Goal: Task Accomplishment & Management: Complete application form

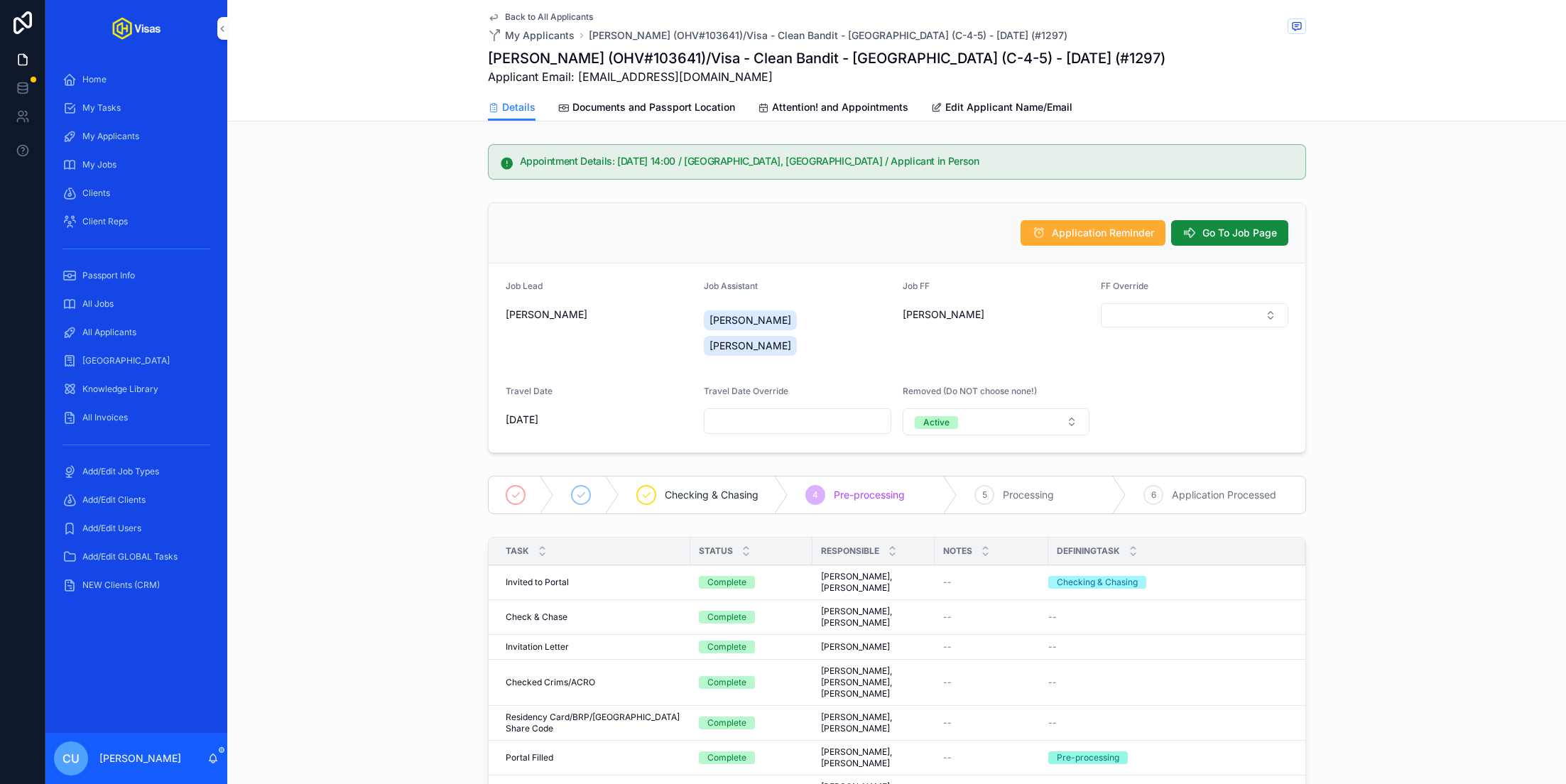
click at [126, 306] on div "All Jobs" at bounding box center [136, 303] width 148 height 23
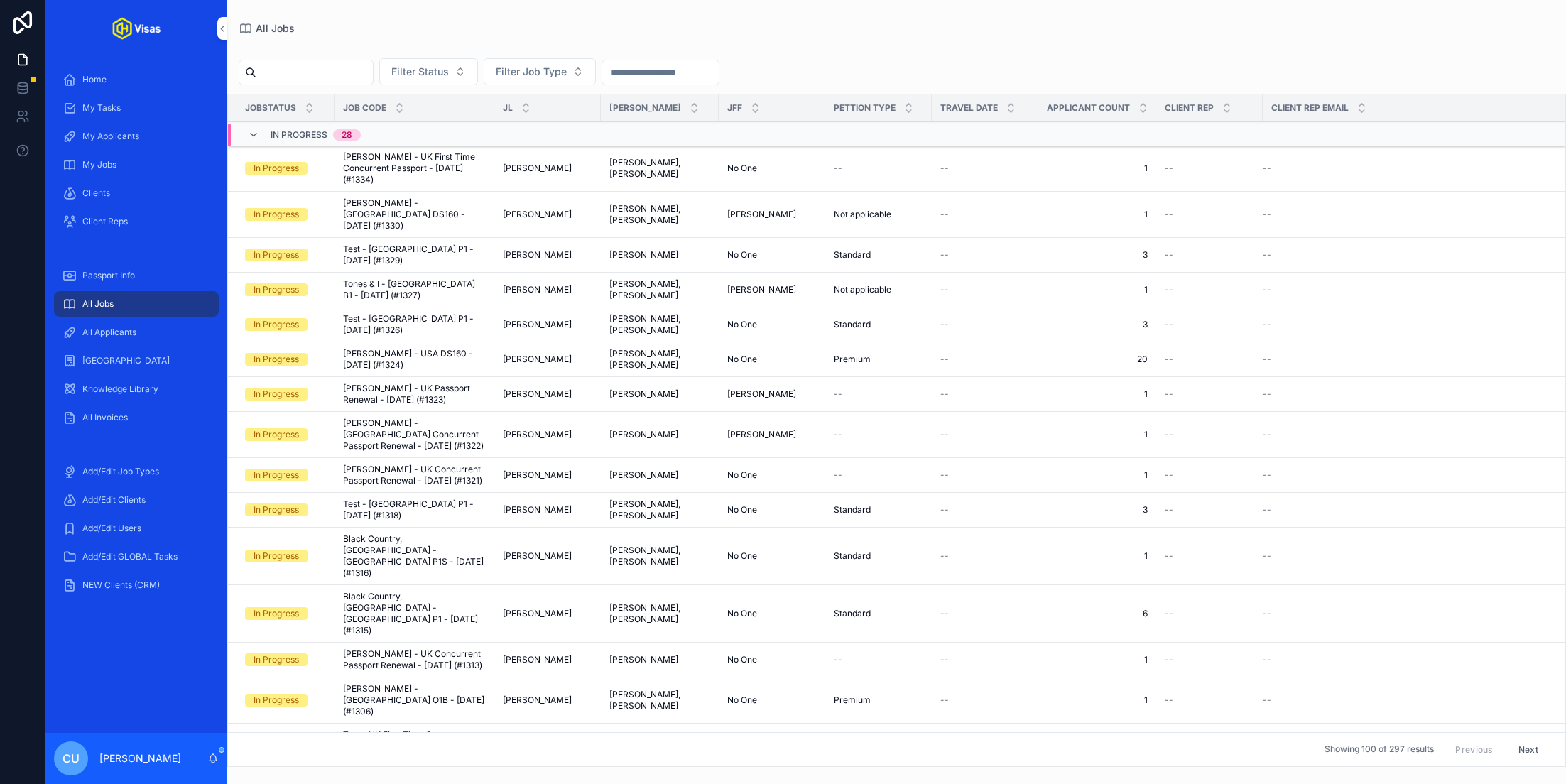
click at [306, 64] on input "scrollable content" at bounding box center [314, 73] width 116 height 20
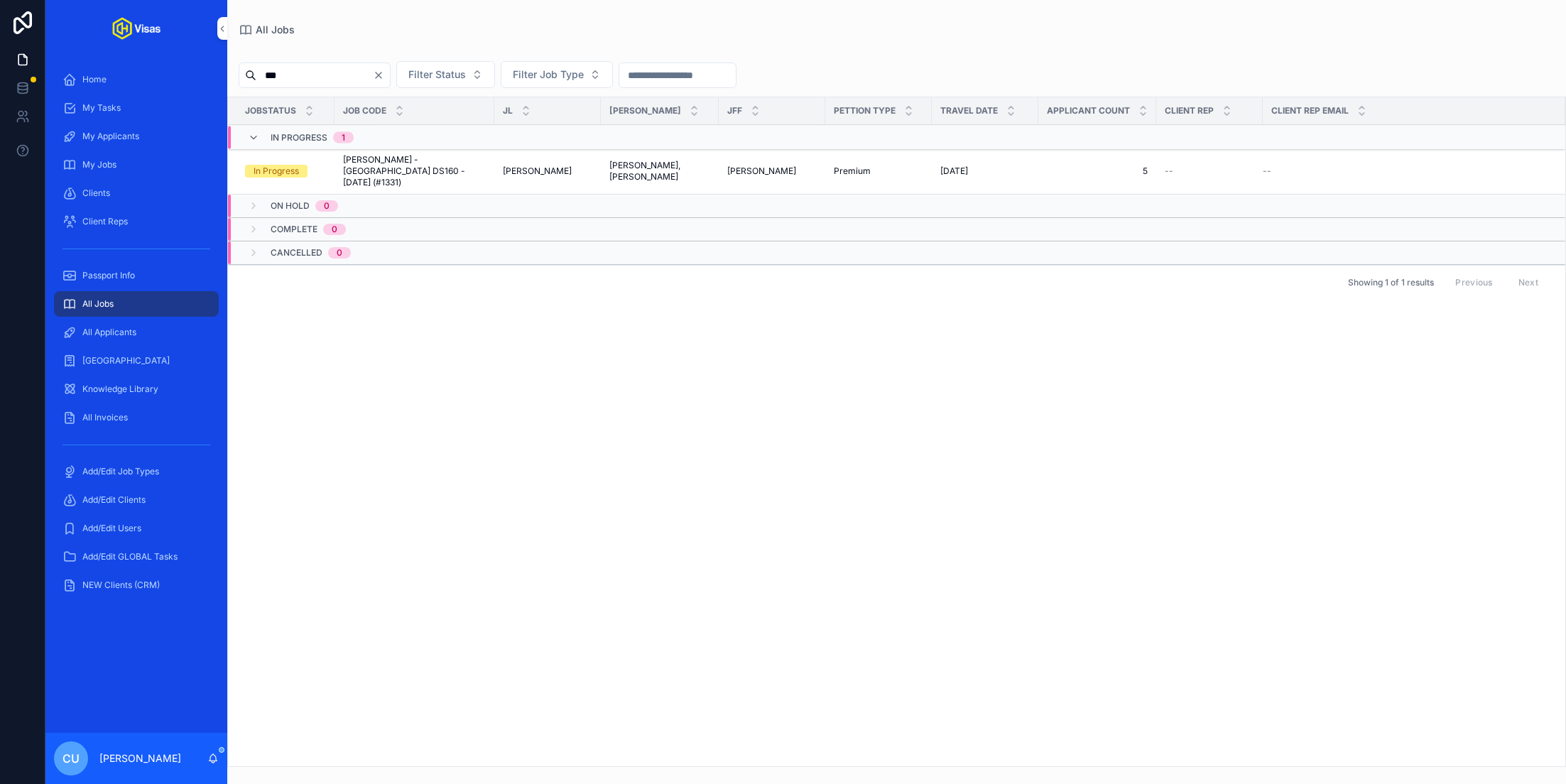
type input "***"
click at [392, 166] on span "[PERSON_NAME] - [GEOGRAPHIC_DATA] DS160 - [DATE] (#1331)" at bounding box center [414, 170] width 143 height 34
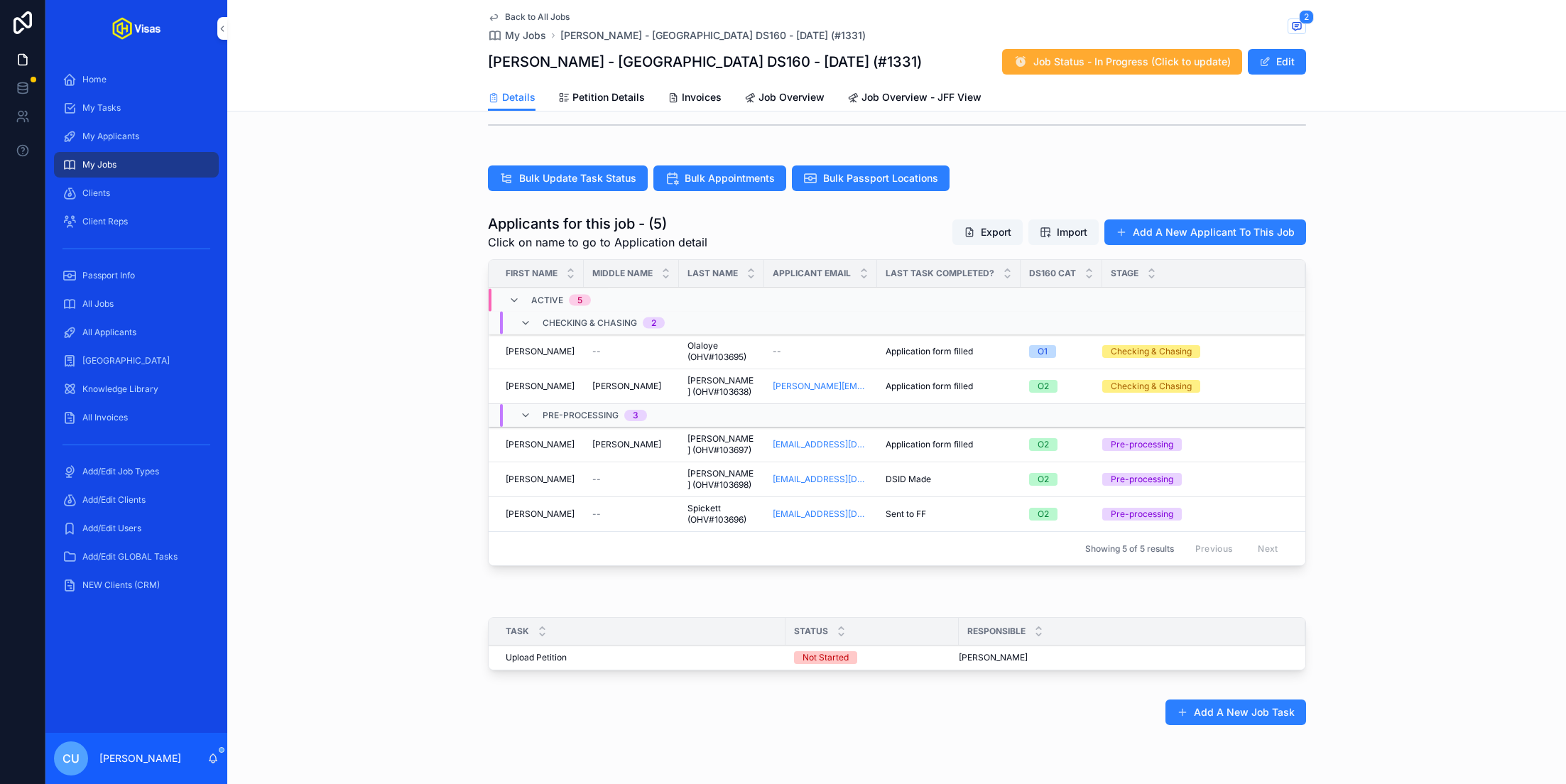
scroll to position [404, 0]
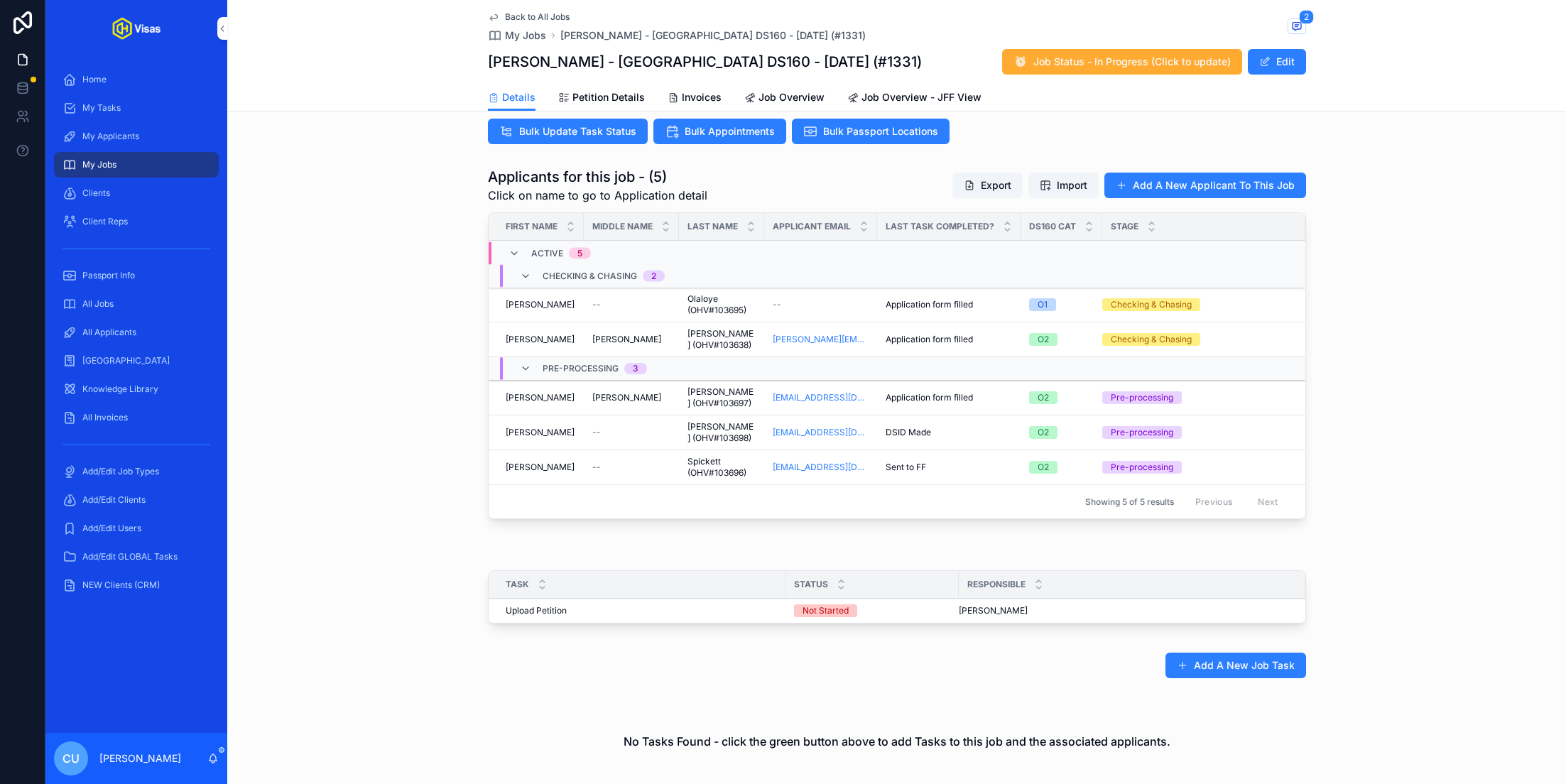
click at [443, 353] on div "Applicants for this job - (5) Click on name to go to Application detail Export …" at bounding box center [896, 346] width 1339 height 369
click at [548, 301] on div "[PERSON_NAME]" at bounding box center [540, 305] width 69 height 12
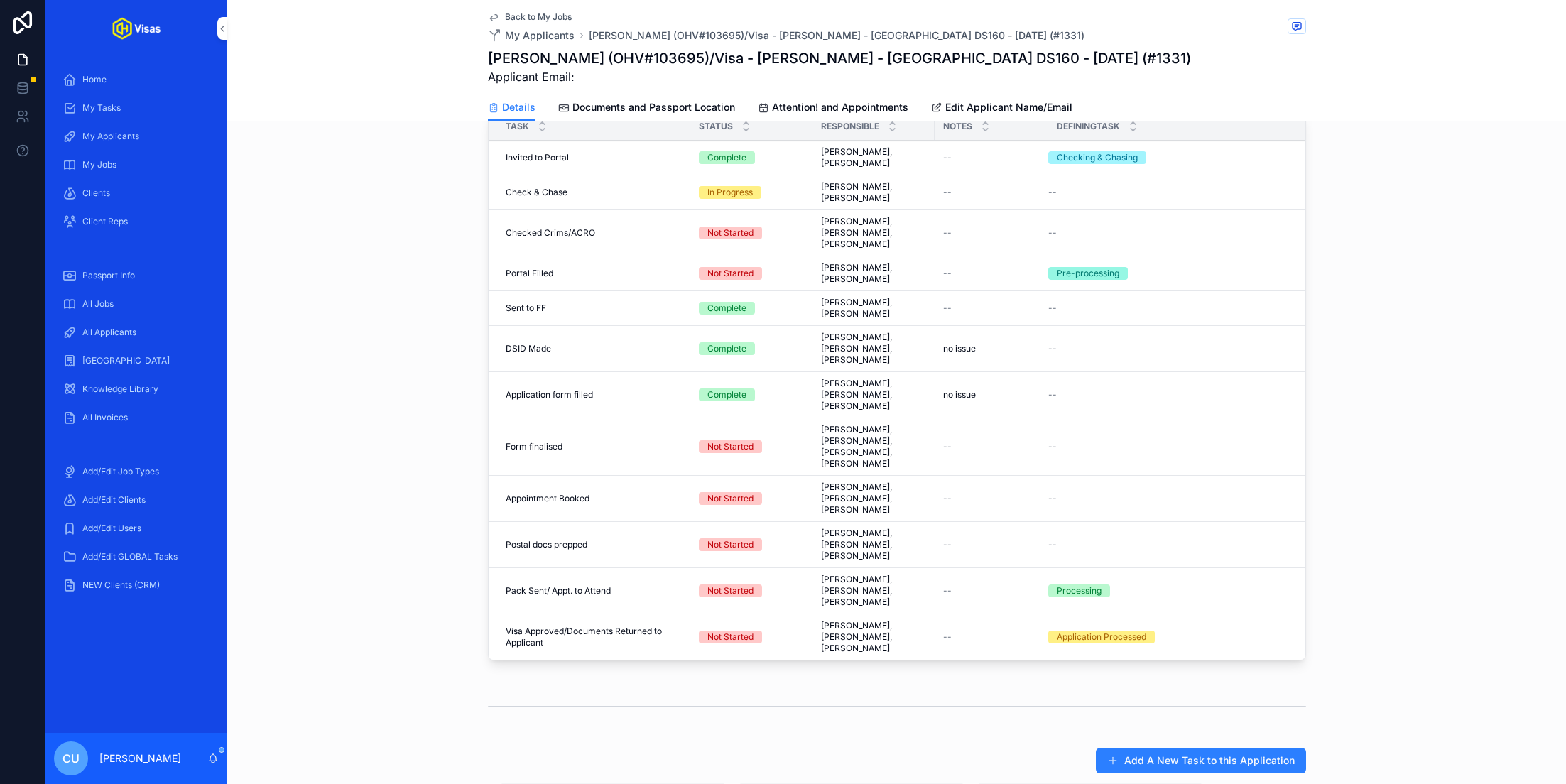
scroll to position [373, 0]
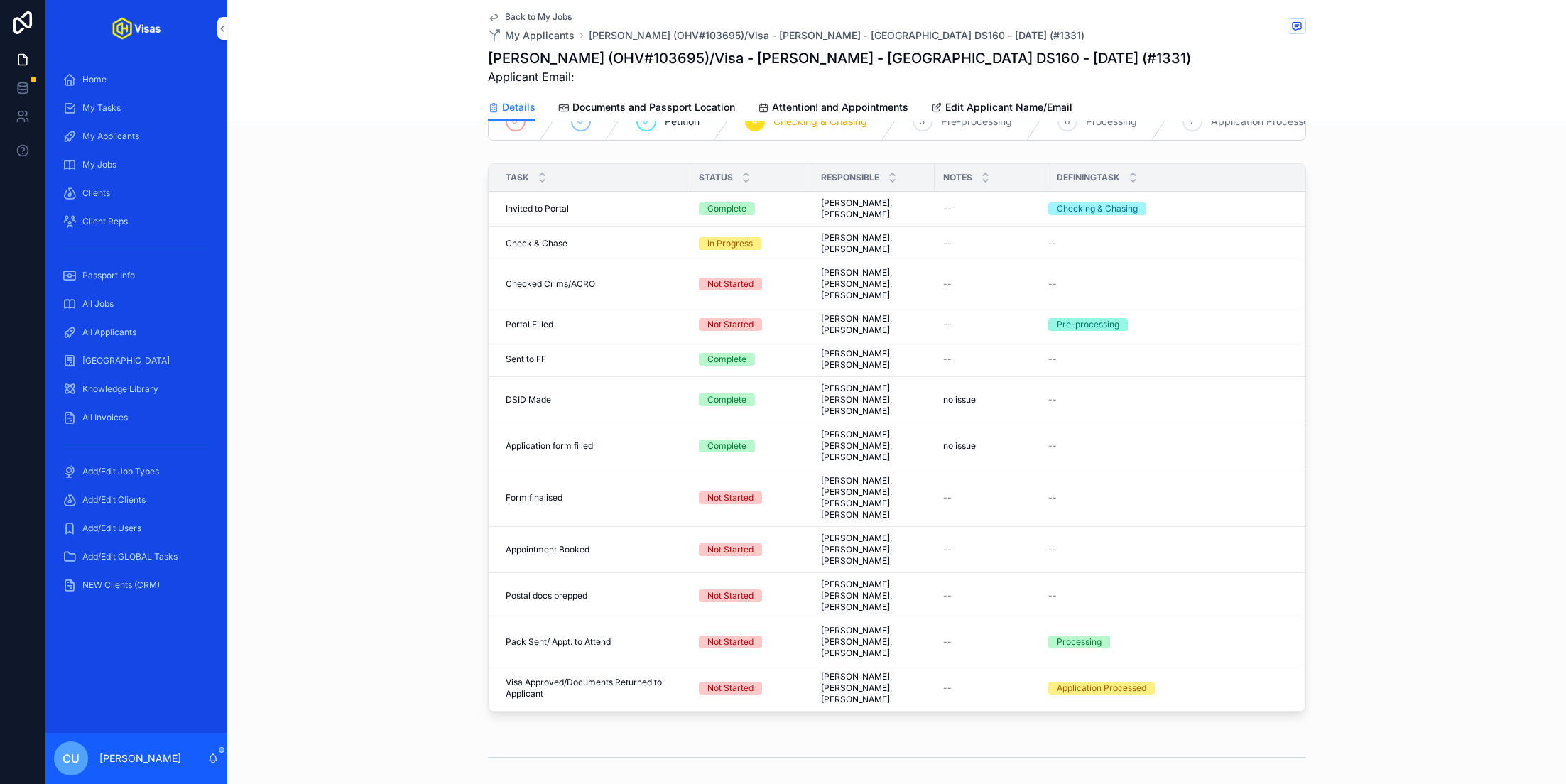
click at [0, 0] on span "Complete all tasks above!" at bounding box center [0, 0] width 0 height 0
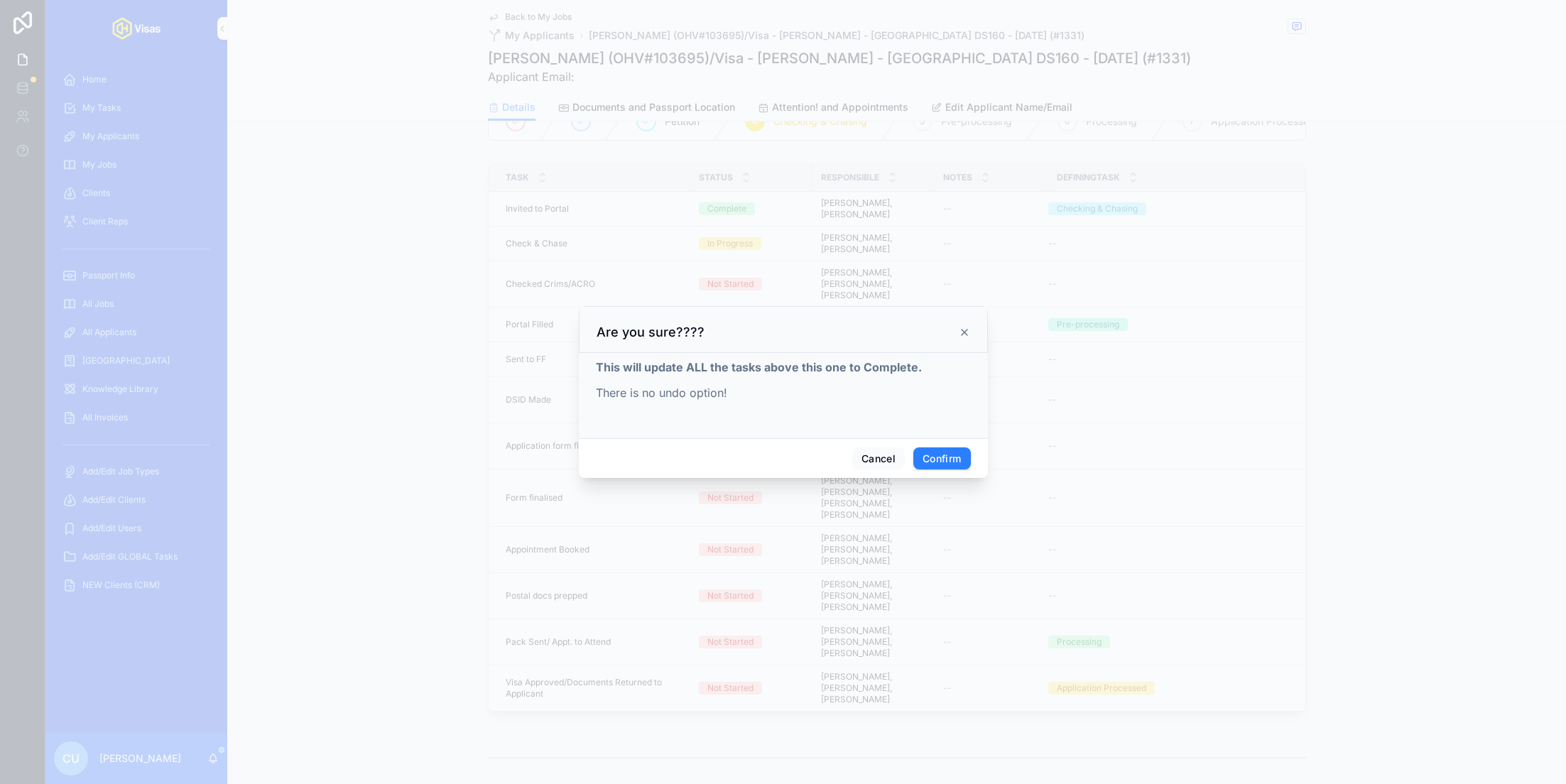
click at [940, 460] on button "Confirm" at bounding box center [941, 458] width 57 height 23
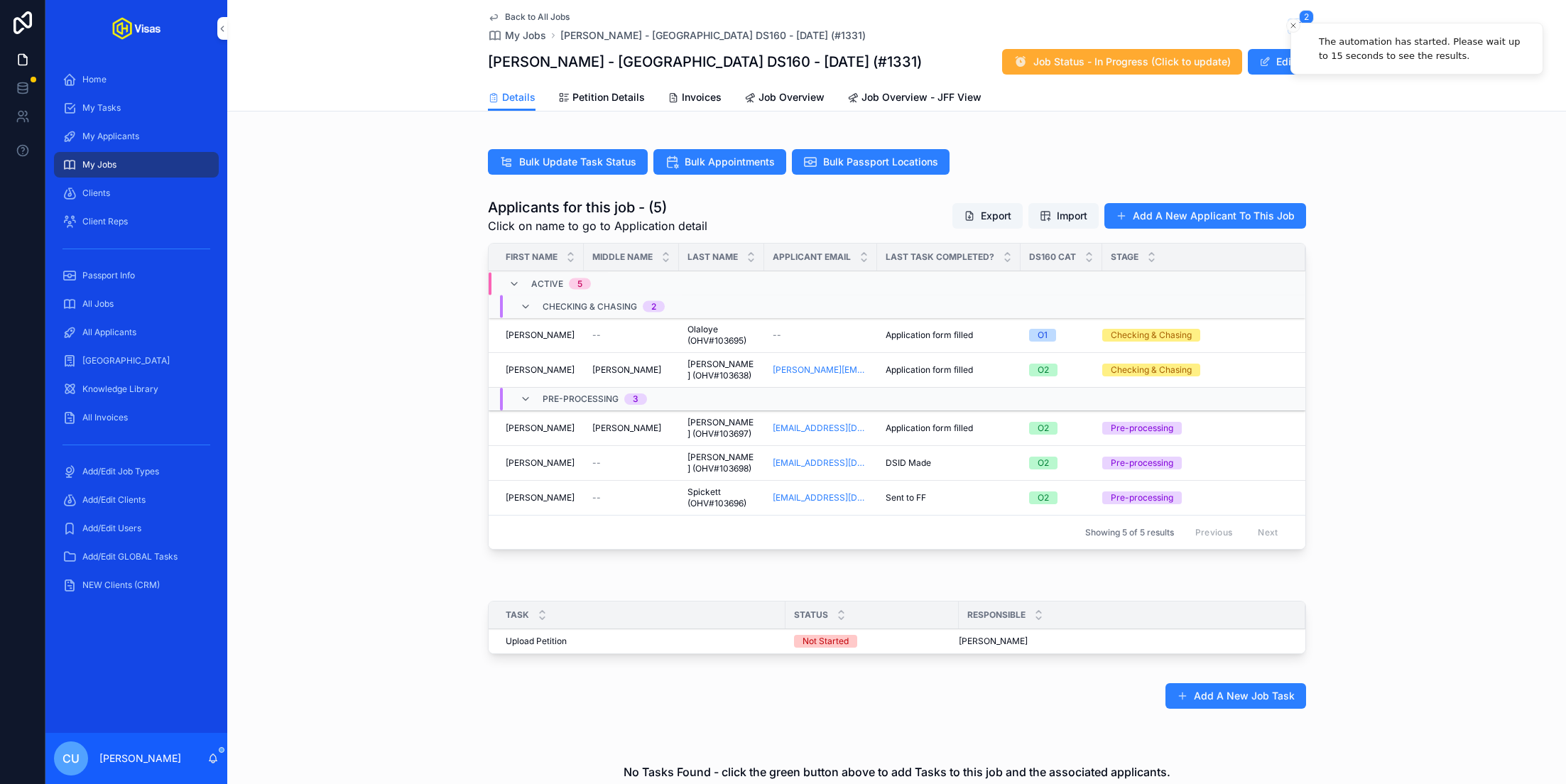
click at [551, 367] on div "[PERSON_NAME] [PERSON_NAME]" at bounding box center [540, 370] width 69 height 12
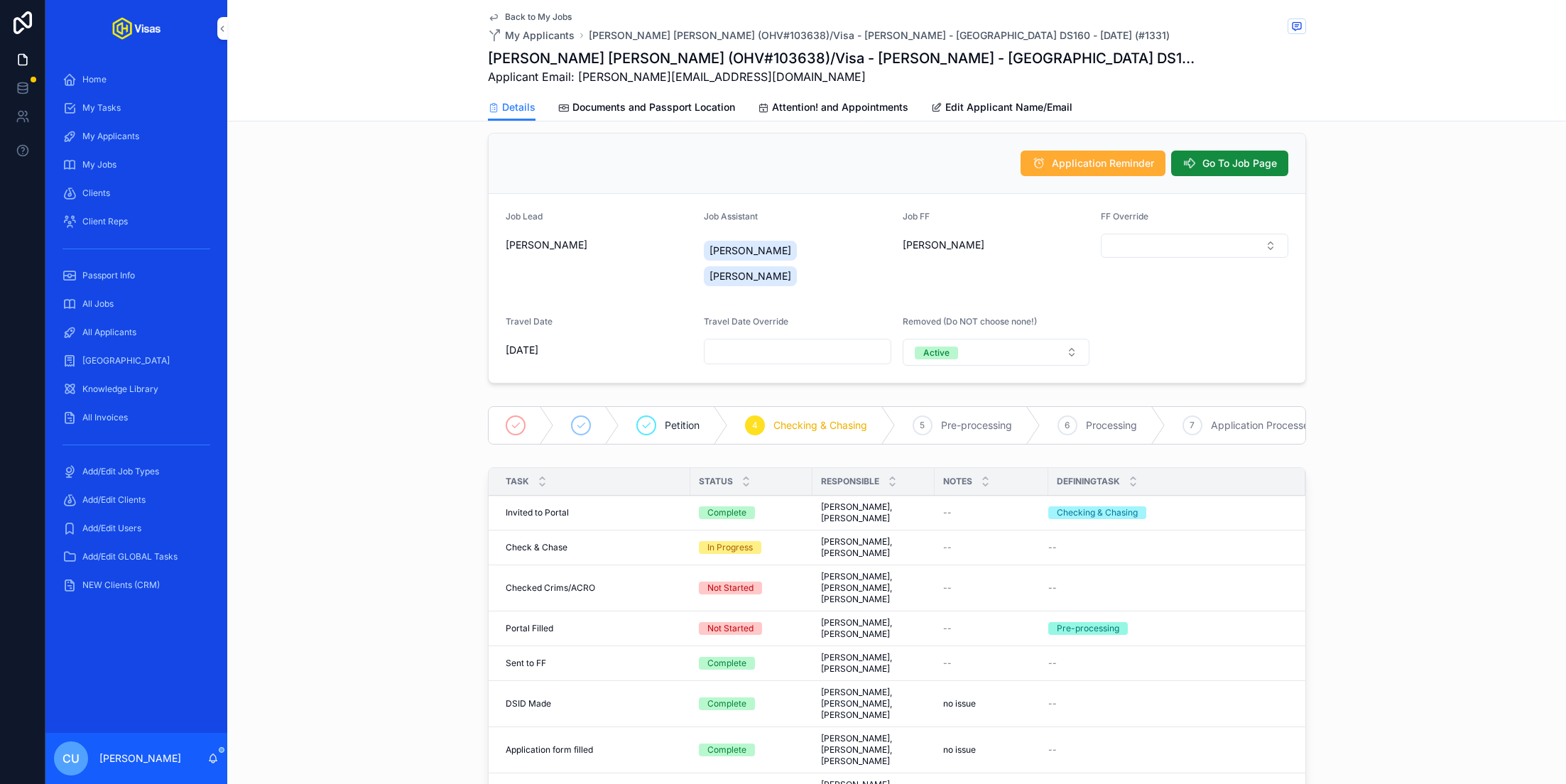
scroll to position [246, 0]
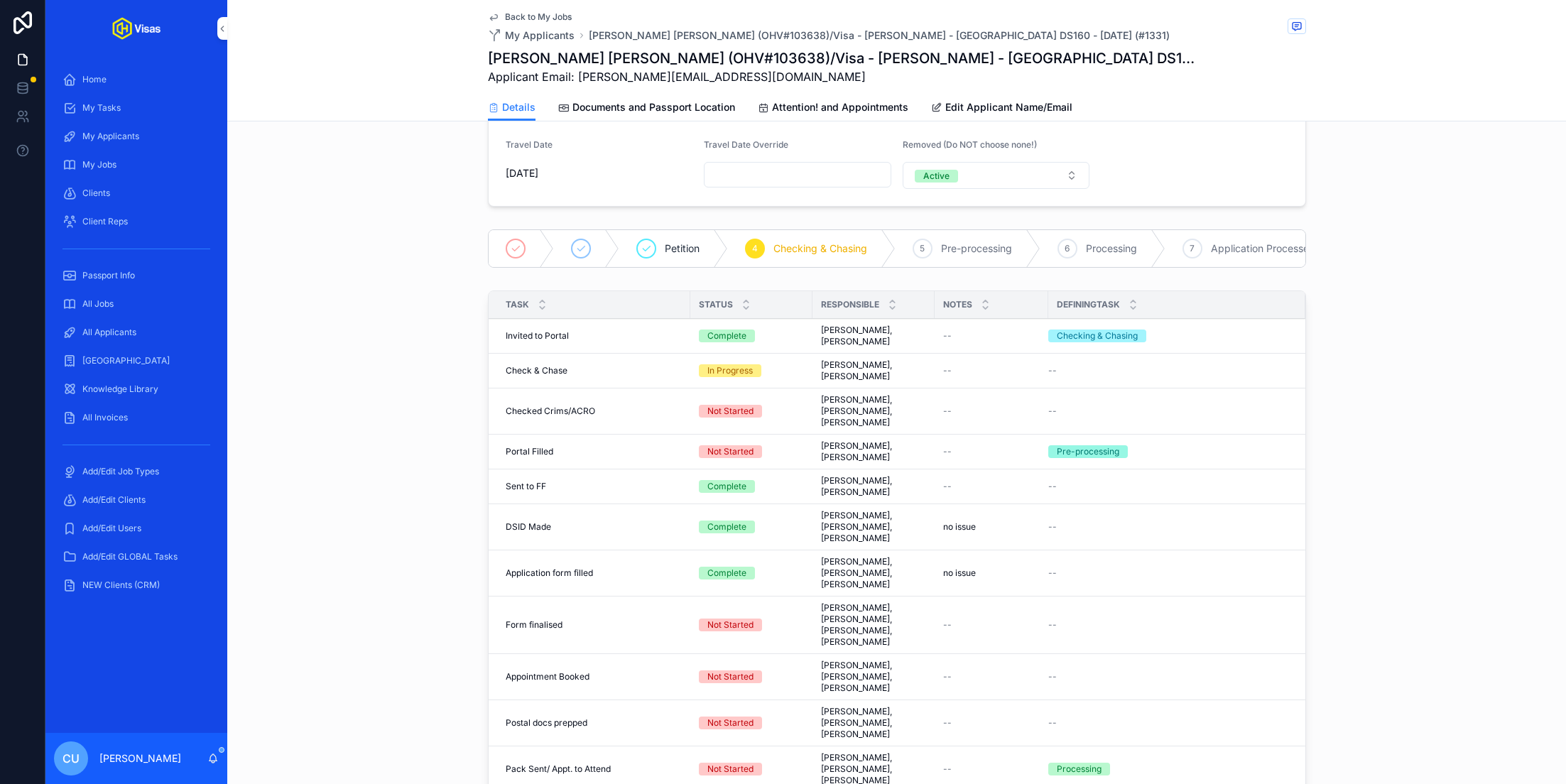
click at [0, 0] on span "Complete all tasks above!" at bounding box center [0, 0] width 0 height 0
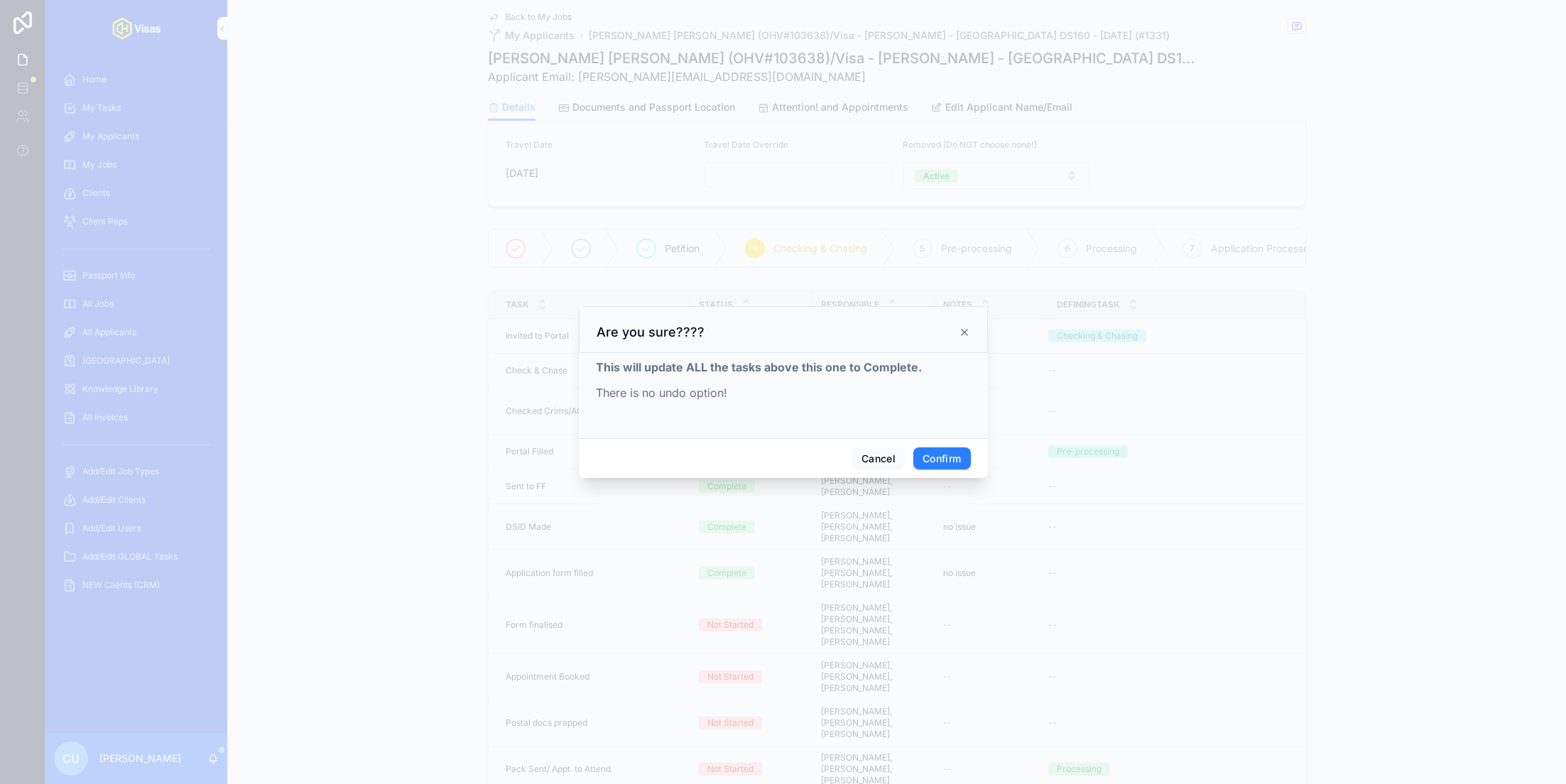
click at [945, 454] on button "Confirm" at bounding box center [941, 458] width 57 height 23
click at [423, 423] on div at bounding box center [783, 392] width 1566 height 784
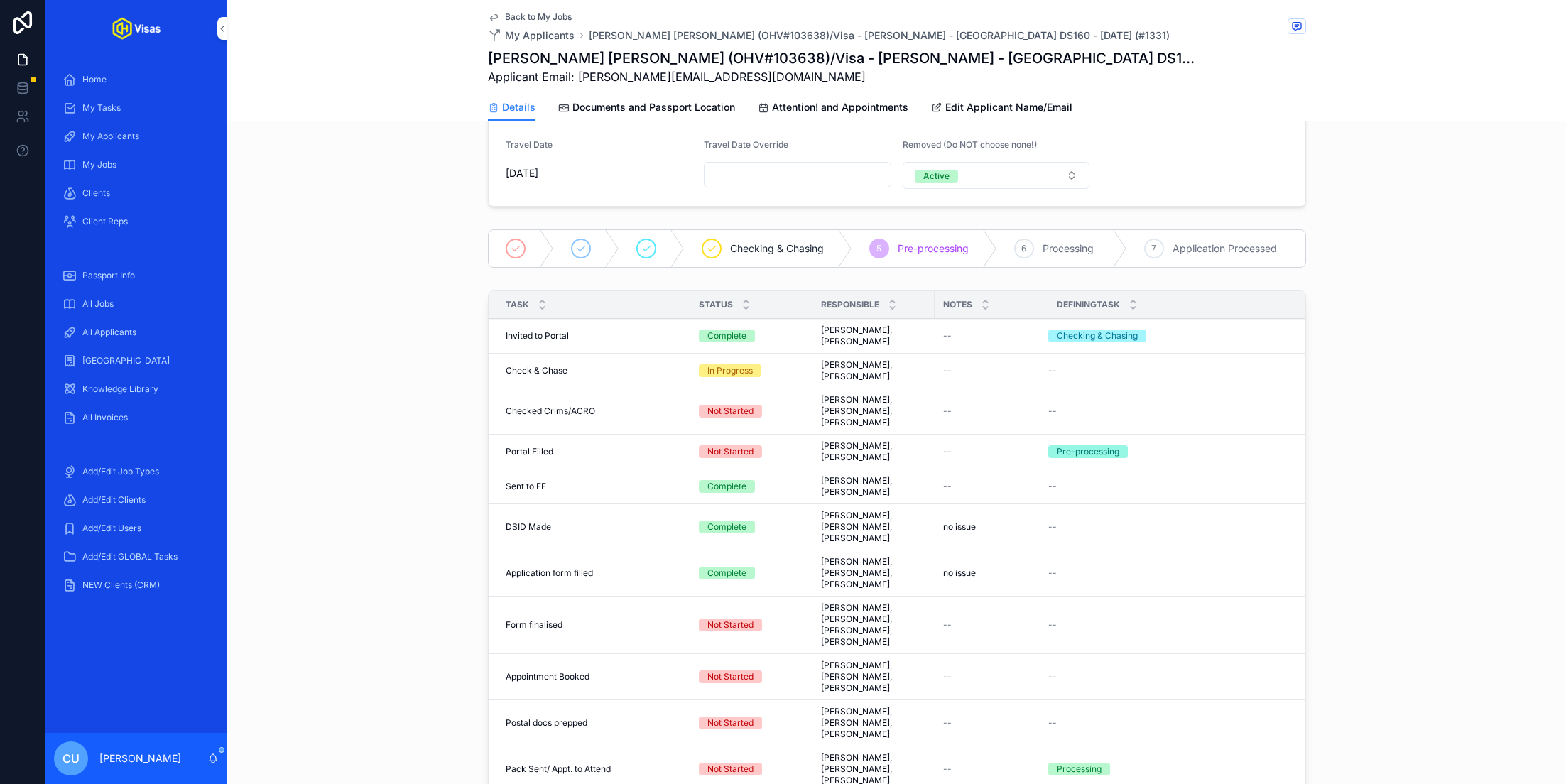
click at [462, 489] on div "Task Status Responsible Notes DefiningTask Invited to Portal Invited to Portal …" at bounding box center [896, 567] width 1339 height 565
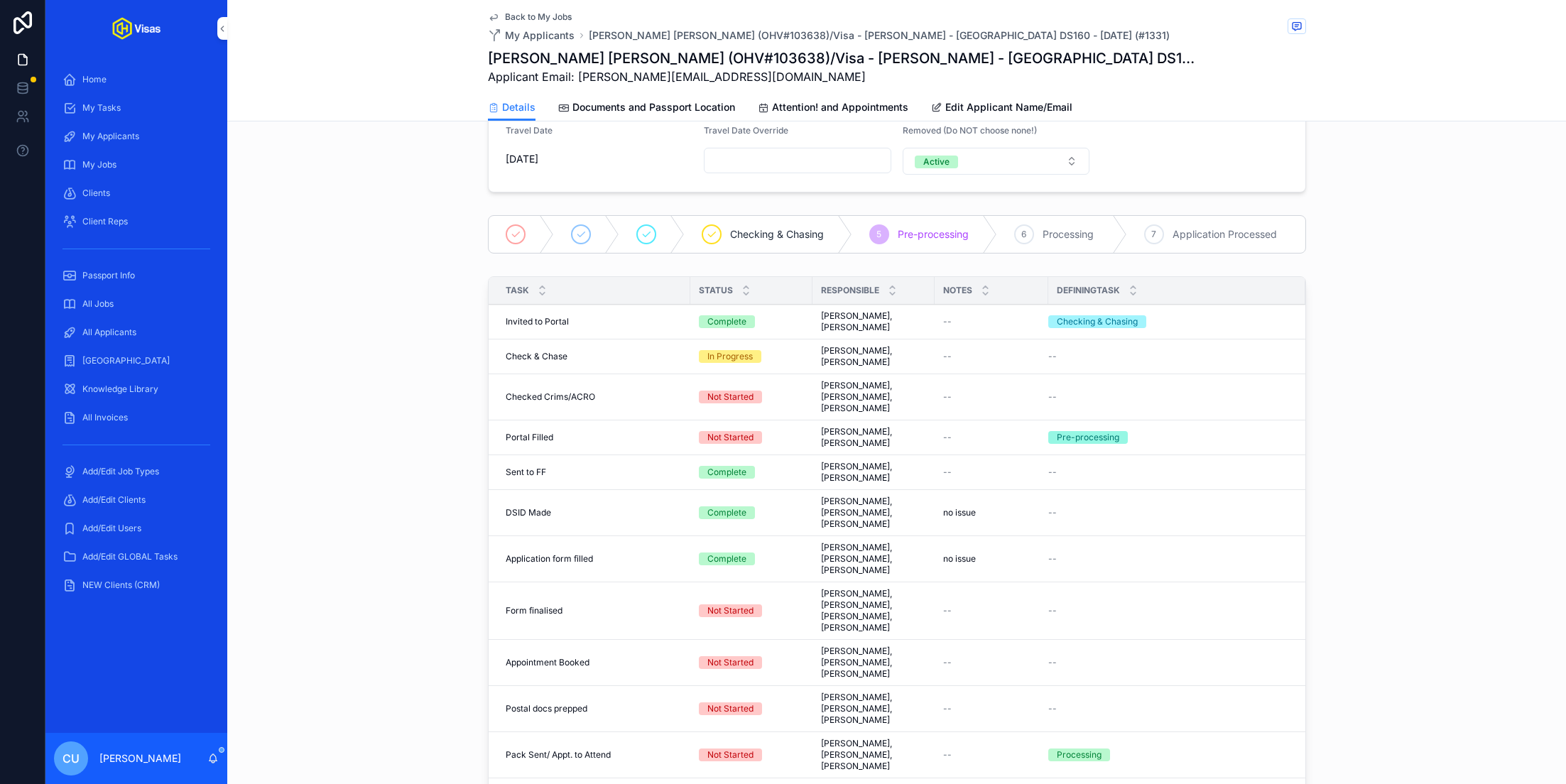
scroll to position [263, 0]
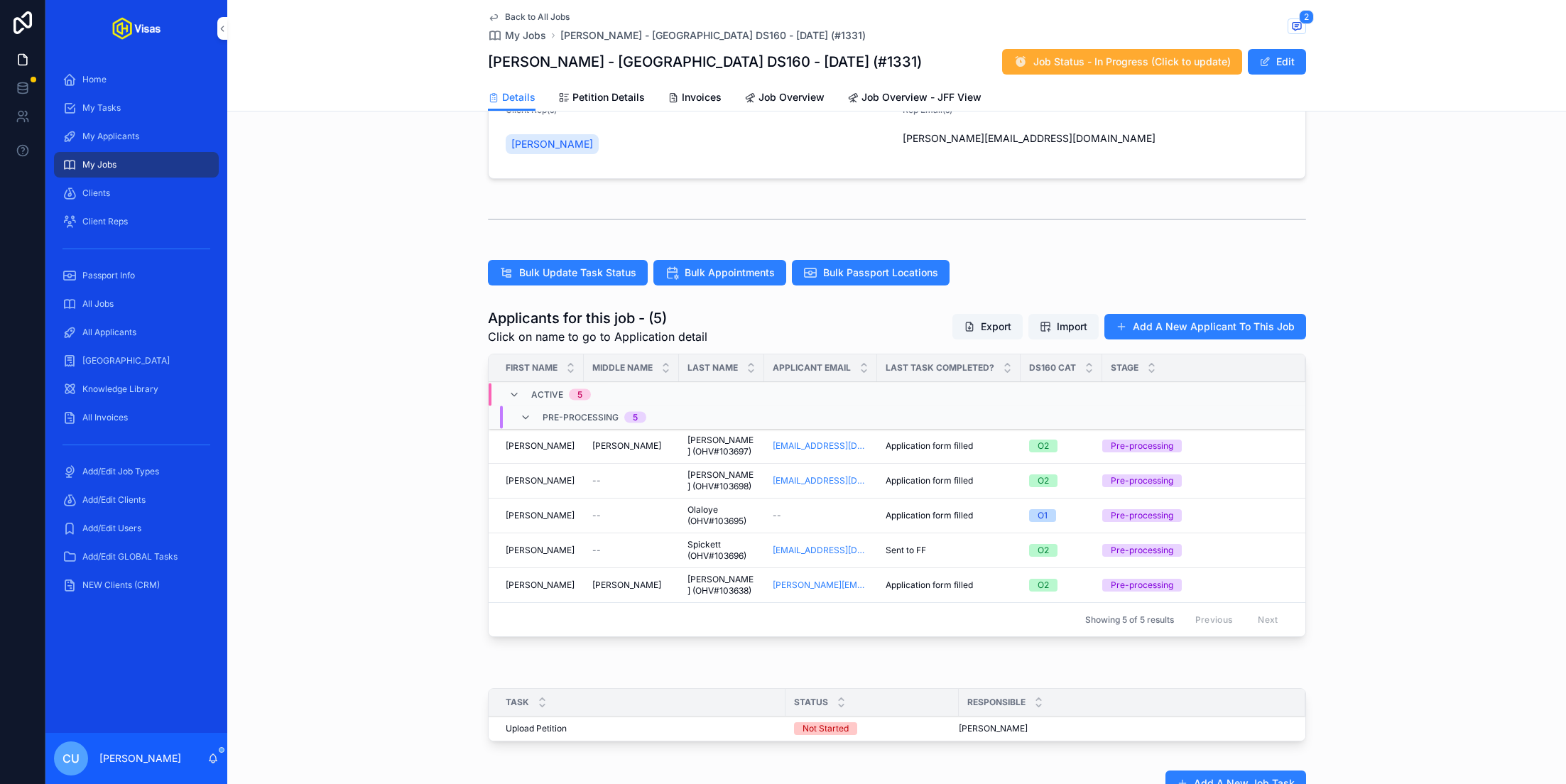
scroll to position [343, 0]
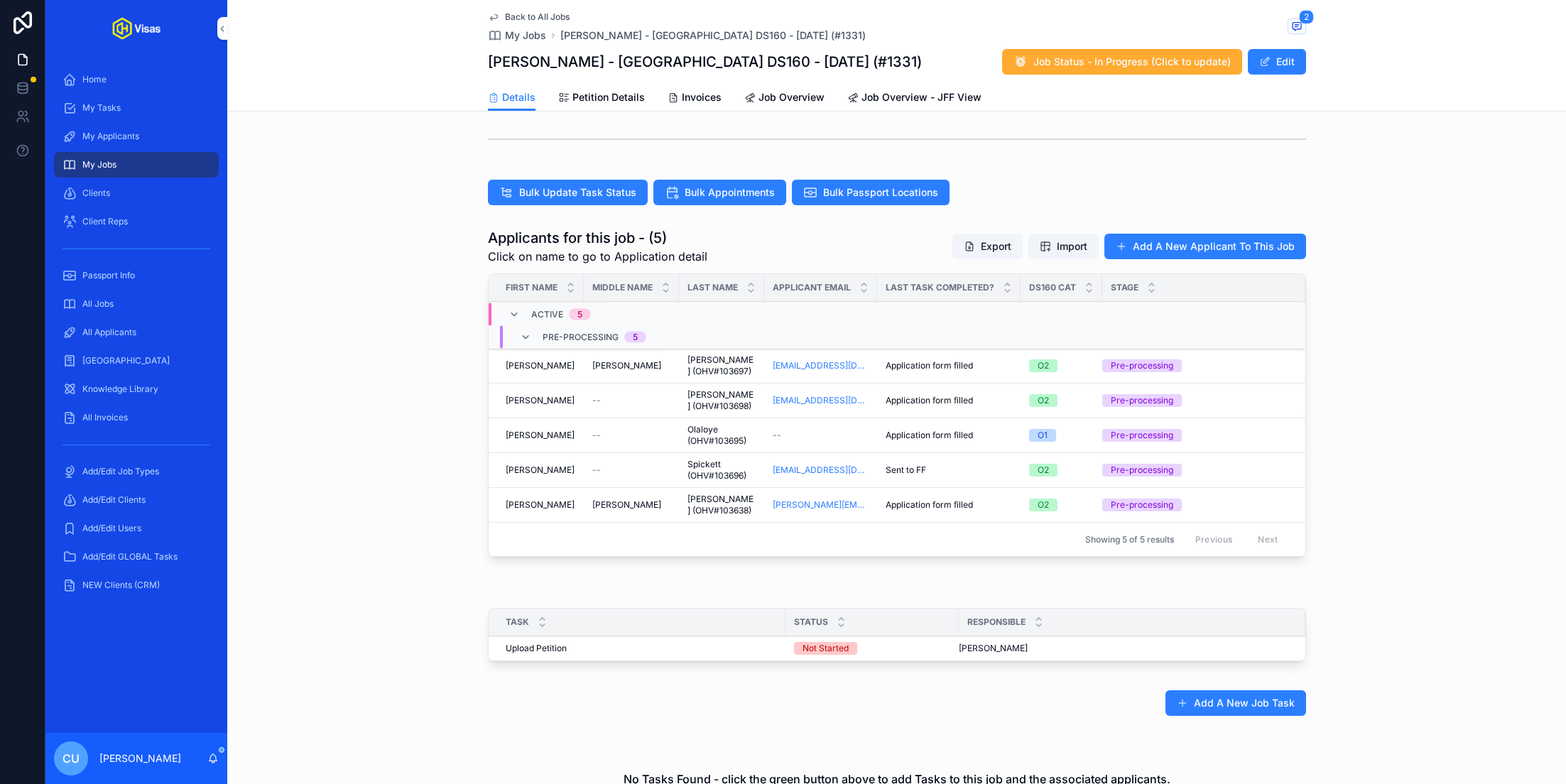
click at [436, 524] on div "Applicants for this job - (5) Click on name to go to Application detail Export …" at bounding box center [896, 395] width 1339 height 346
click at [555, 429] on div "[PERSON_NAME]" at bounding box center [540, 435] width 69 height 12
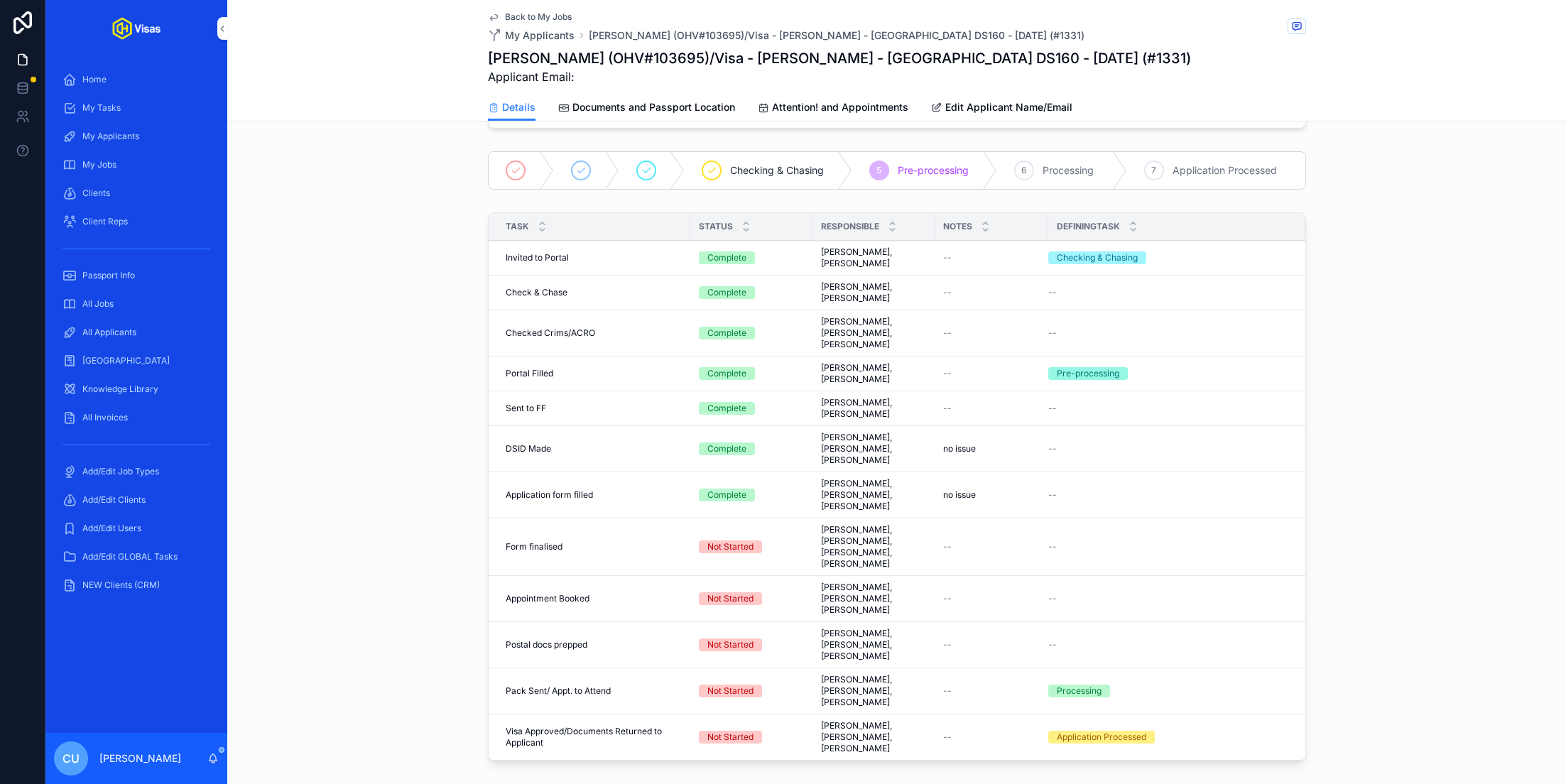
scroll to position [324, 0]
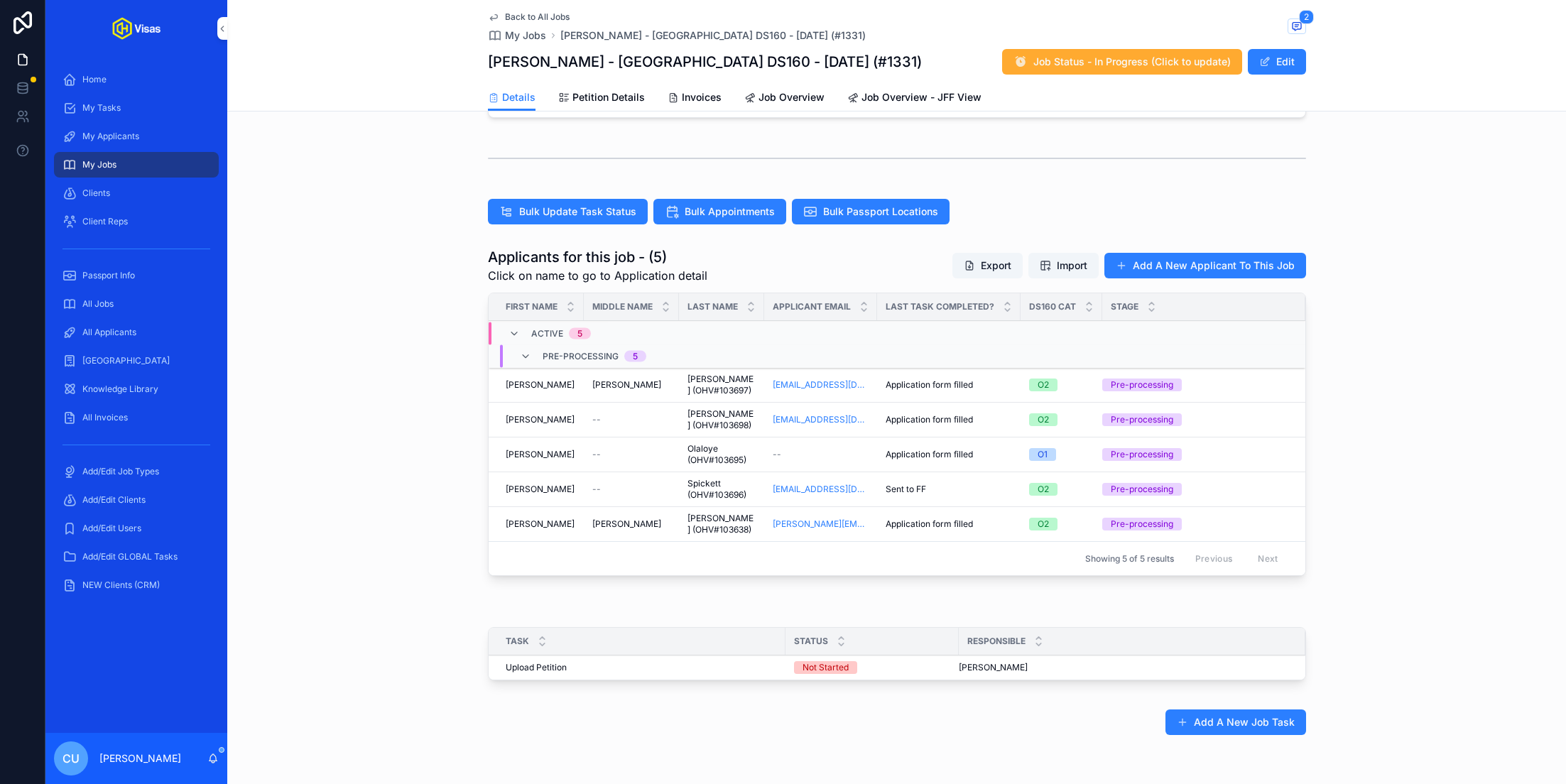
click at [548, 382] on div "[PERSON_NAME]" at bounding box center [540, 385] width 69 height 12
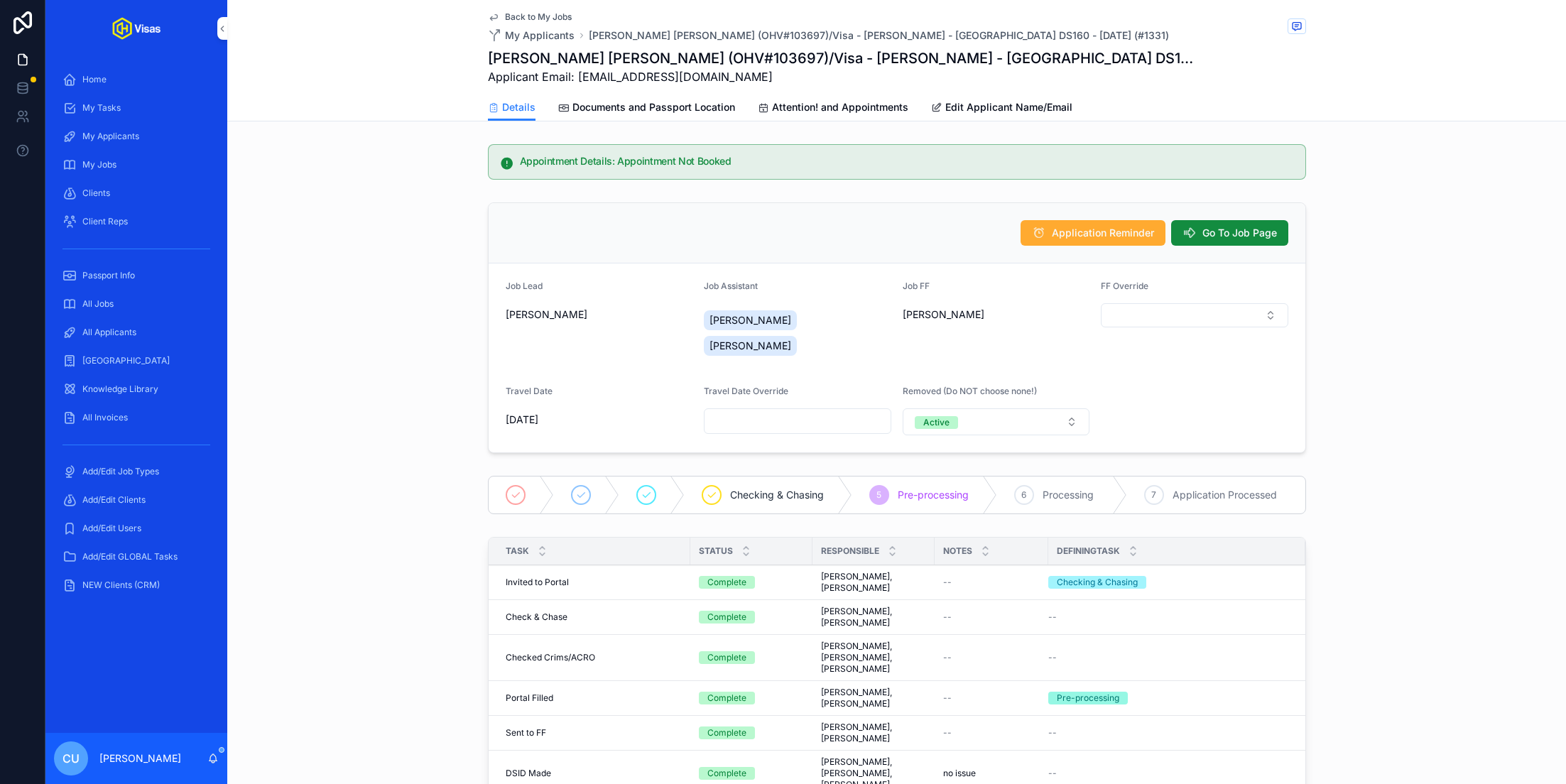
click at [682, 102] on span "Documents and Passport Location" at bounding box center [653, 107] width 163 height 14
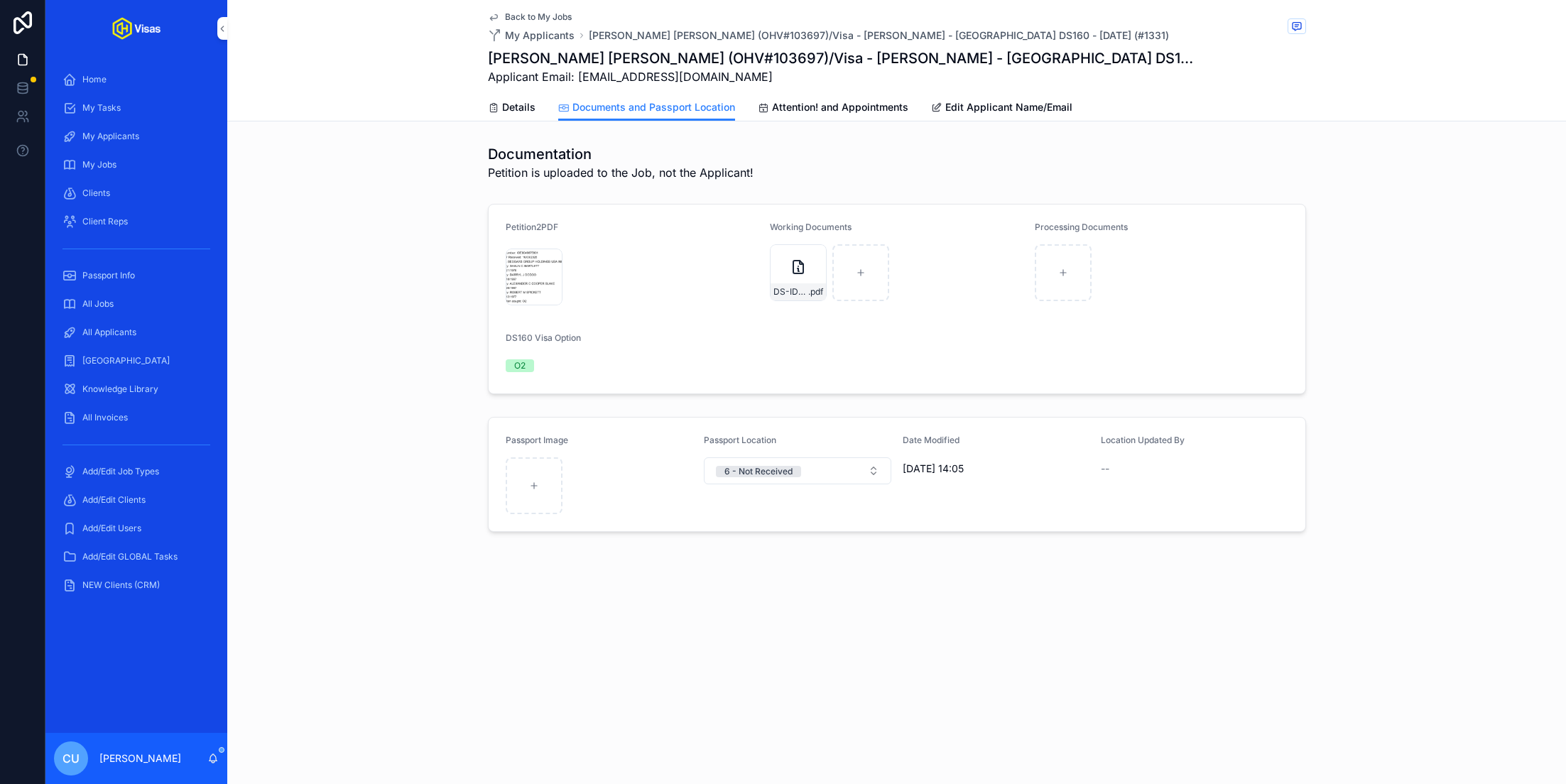
click at [781, 270] on div "DS-ID-[PERSON_NAME] .pdf" at bounding box center [798, 272] width 57 height 57
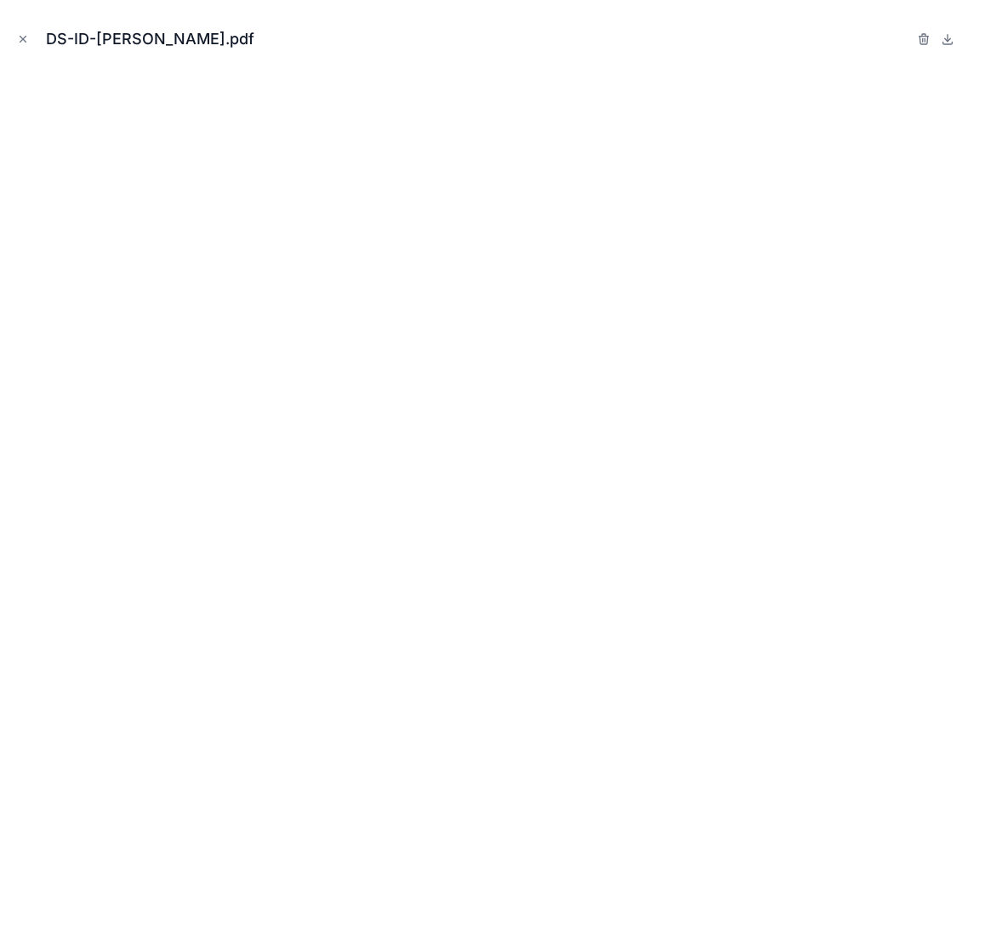
click at [22, 41] on icon "Close modal" at bounding box center [23, 39] width 12 height 12
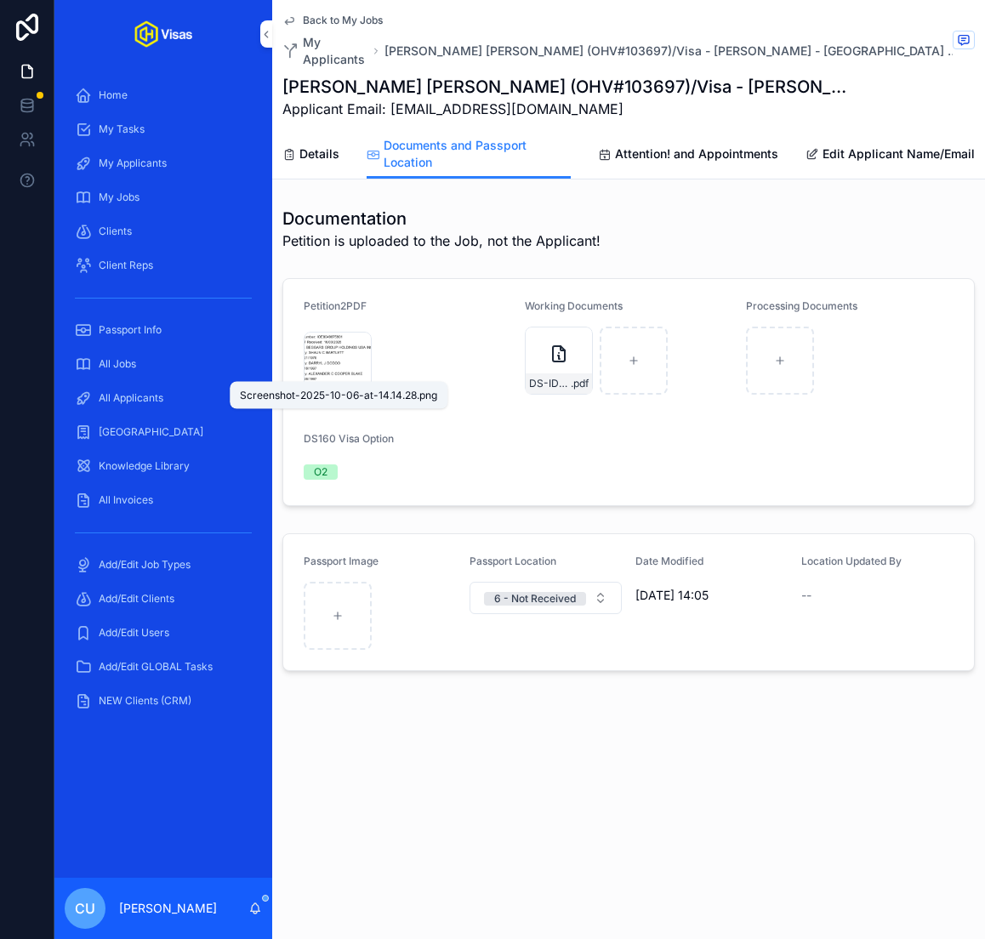
click at [0, 0] on span "Screenshot-2025-10-06-at-14.14.28" at bounding box center [0, 0] width 0 height 0
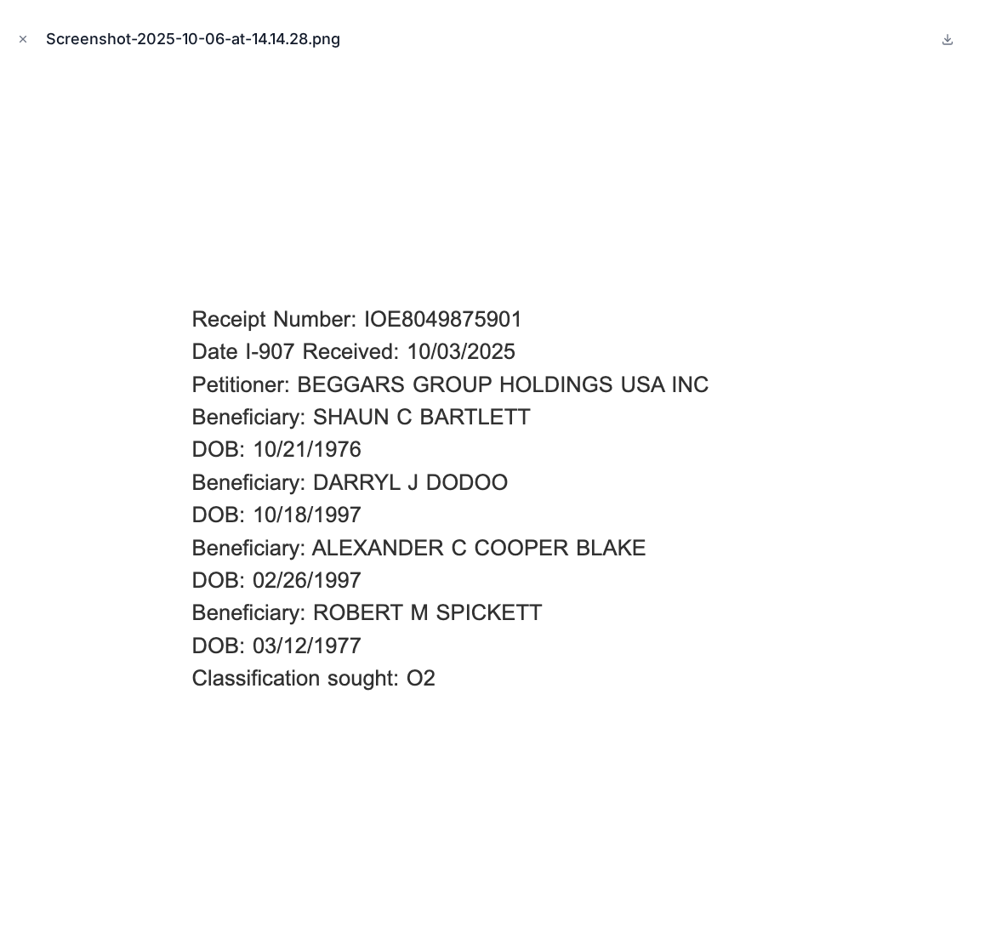
click at [19, 42] on icon "Close modal" at bounding box center [23, 39] width 12 height 12
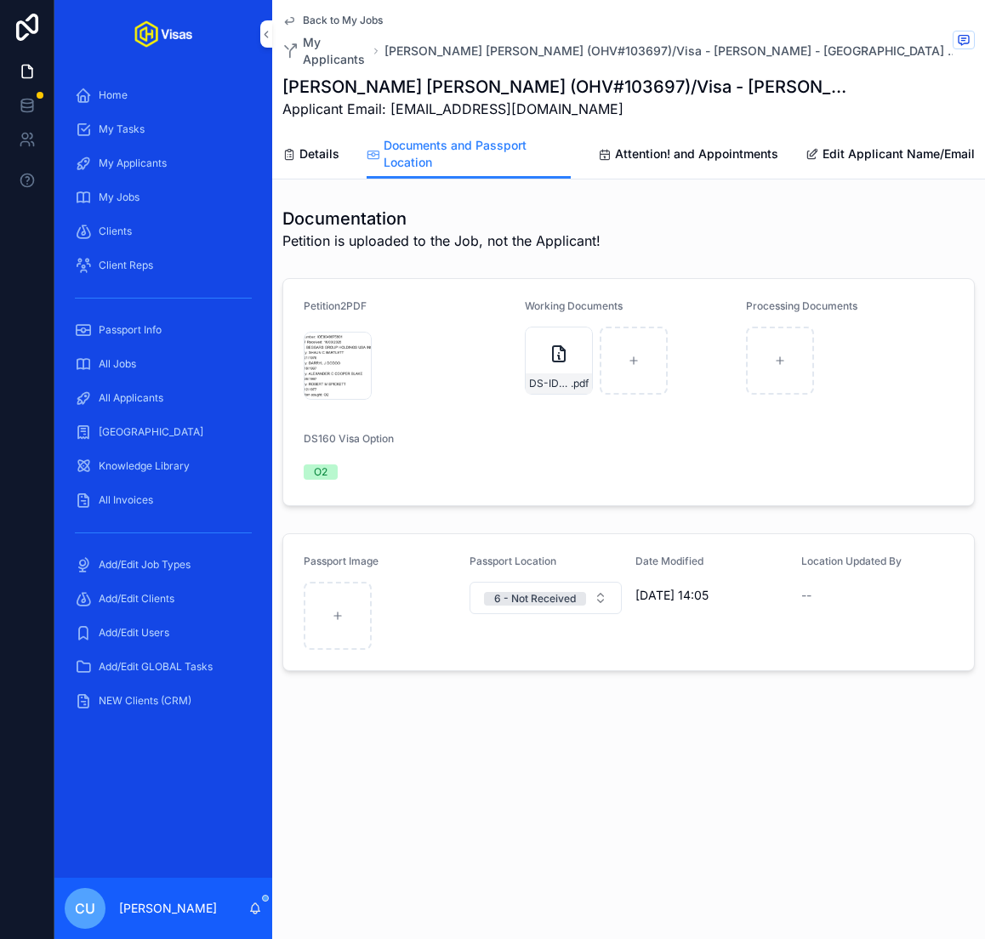
click at [319, 354] on div "Screenshot-2025-10-06-at-14.14.28 .png" at bounding box center [338, 366] width 68 height 68
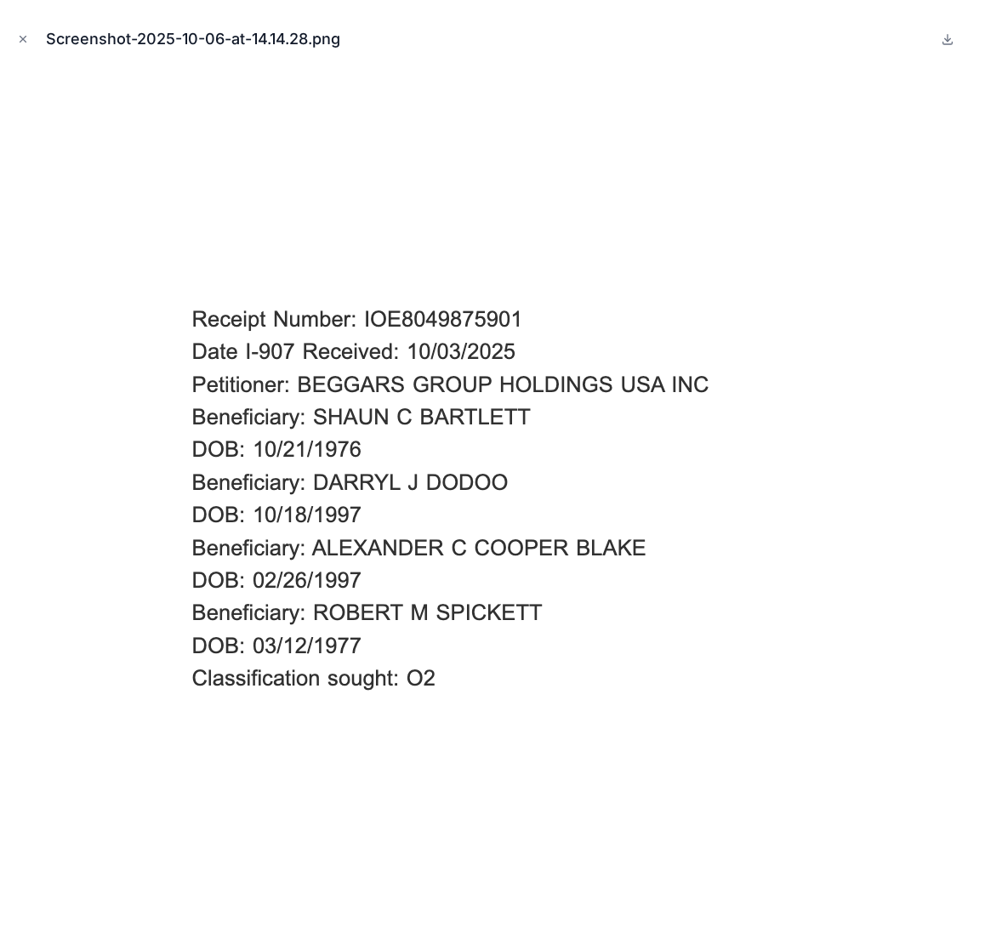
click at [21, 40] on icon "Close modal" at bounding box center [23, 40] width 6 height 6
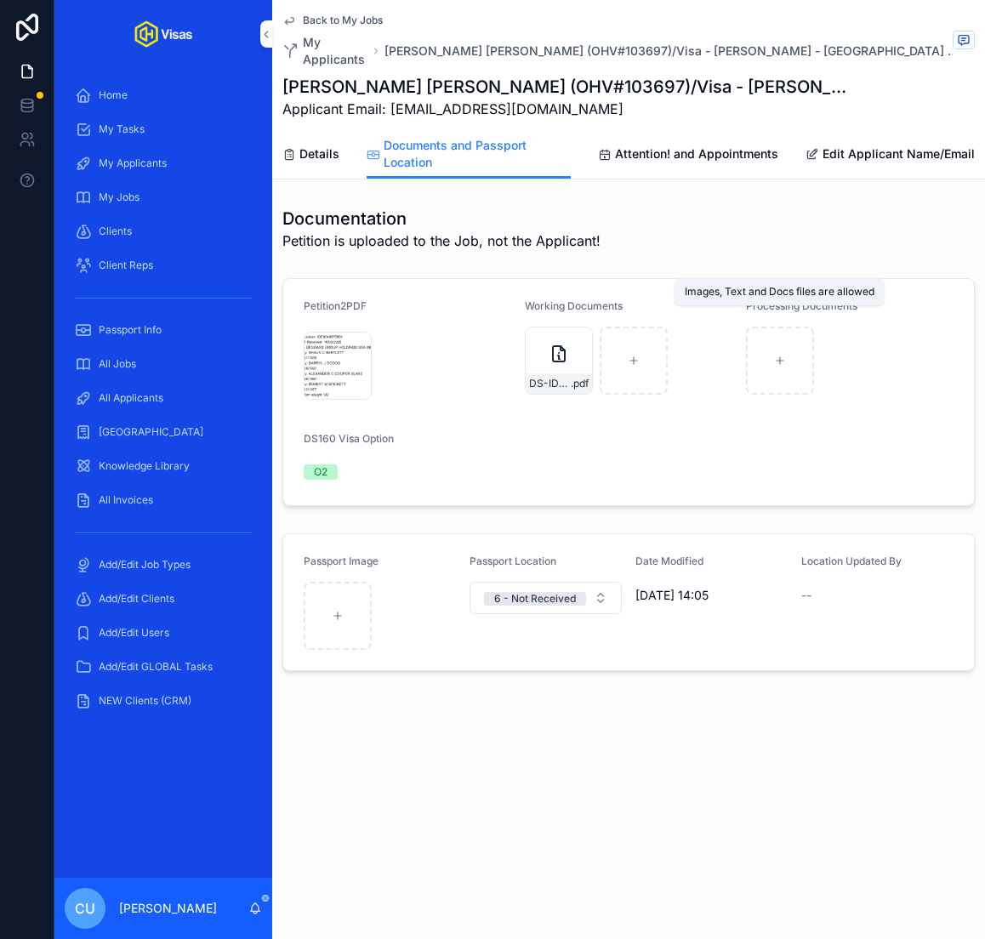
click at [790, 356] on div "scrollable content" at bounding box center [780, 360] width 68 height 68
type input "**********"
click at [640, 340] on div "scrollable content" at bounding box center [633, 360] width 68 height 68
type input "**********"
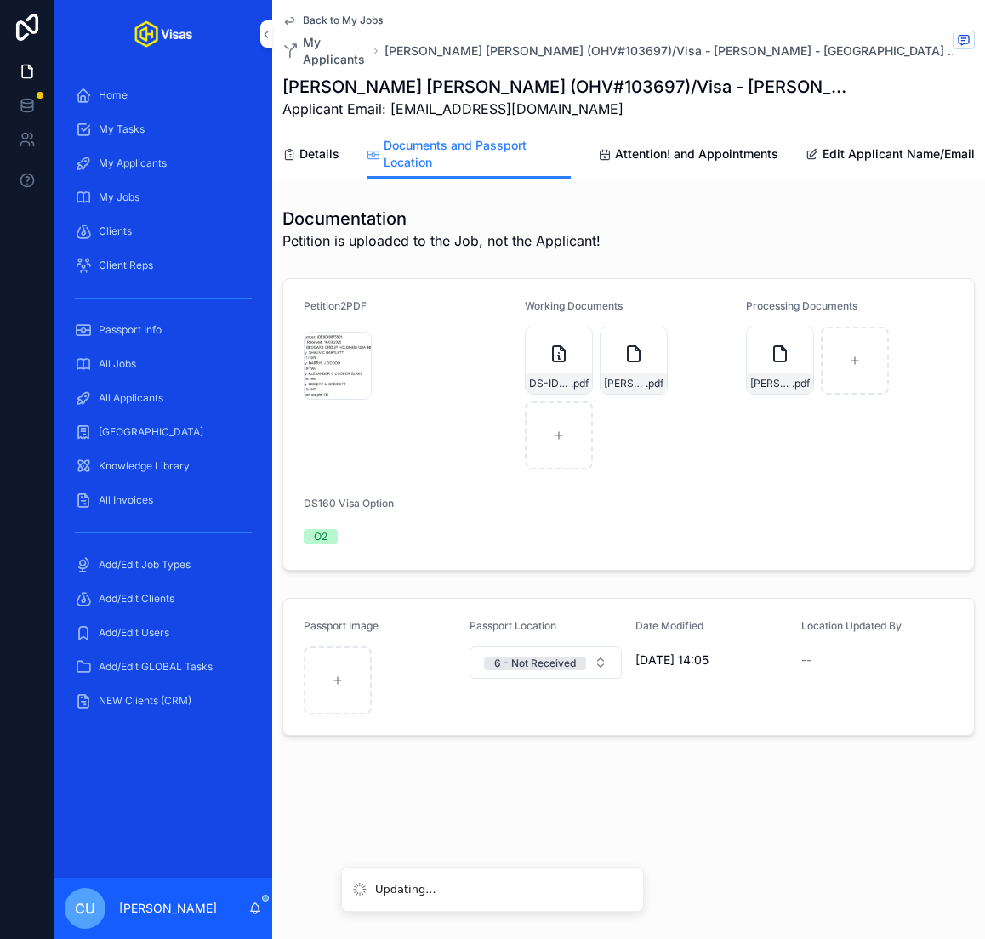
click at [351, 129] on div "Details Documents and Passport Location Attention! and Appointments Edit Applic…" at bounding box center [628, 153] width 692 height 49
click at [306, 145] on span "Details" at bounding box center [319, 153] width 40 height 17
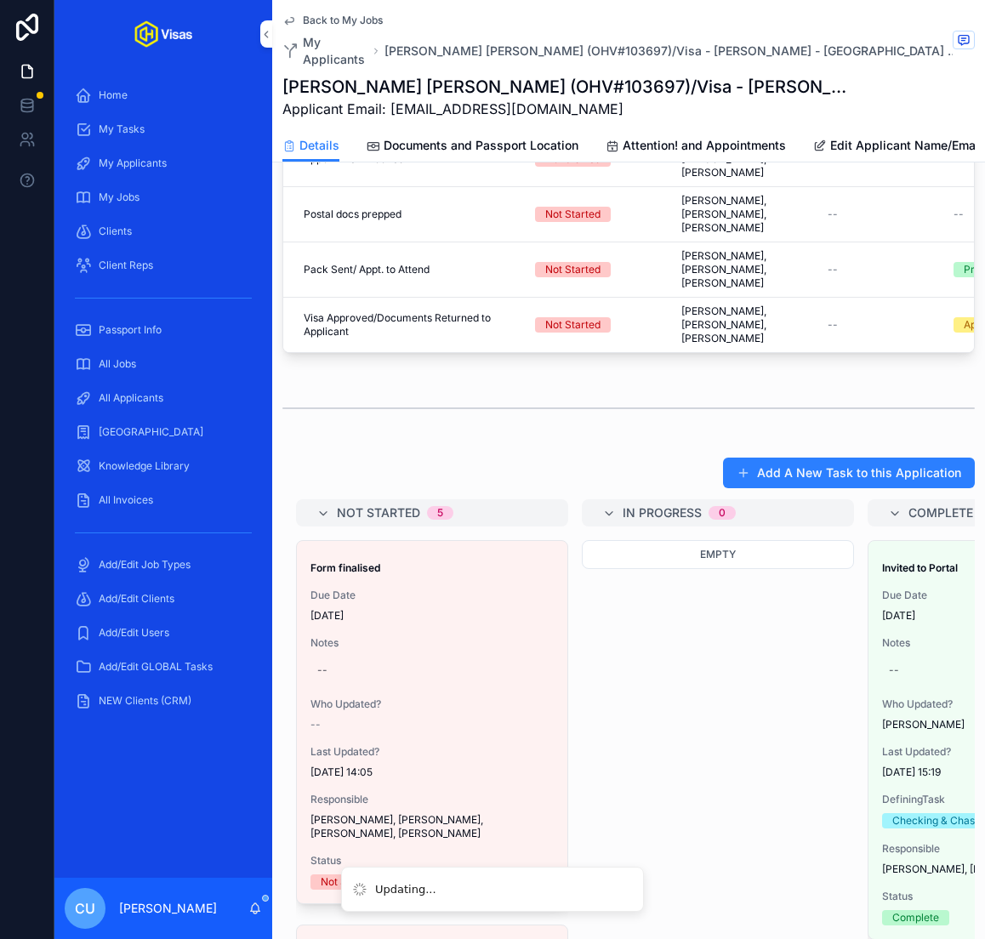
scroll to position [1036, 0]
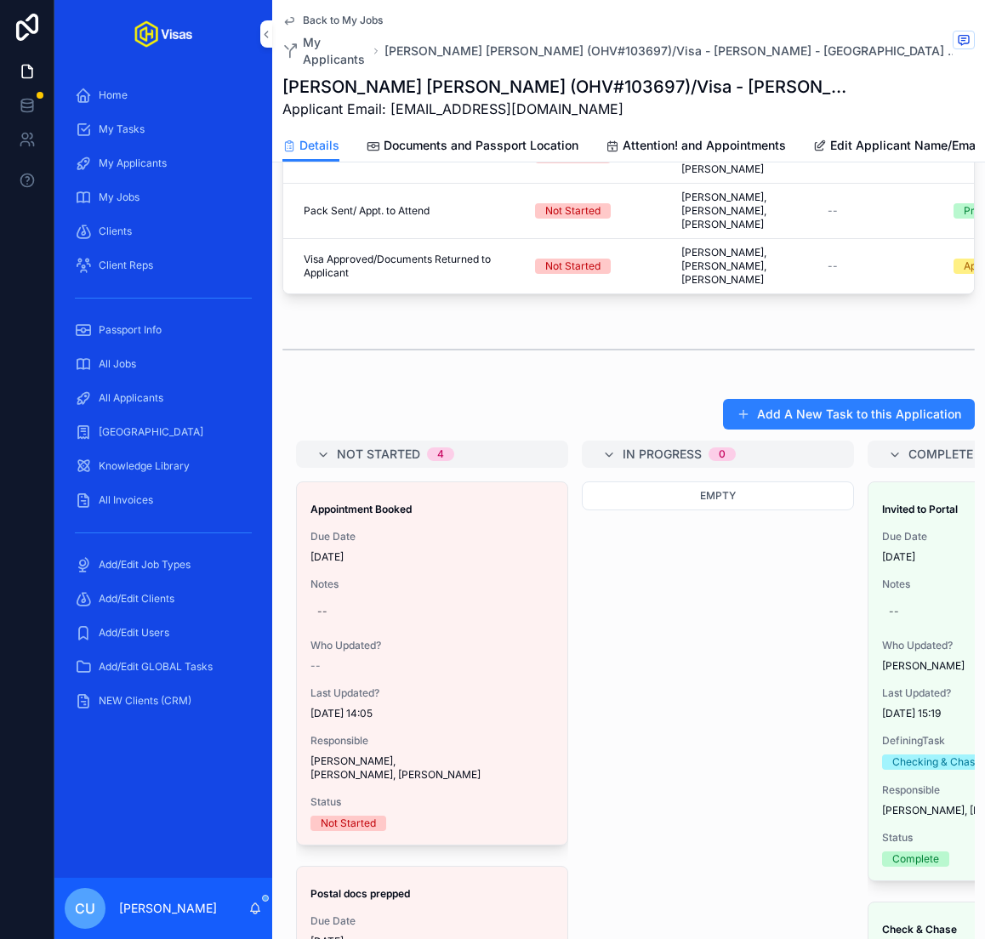
click at [362, 16] on span "Back to My Jobs" at bounding box center [343, 21] width 80 height 14
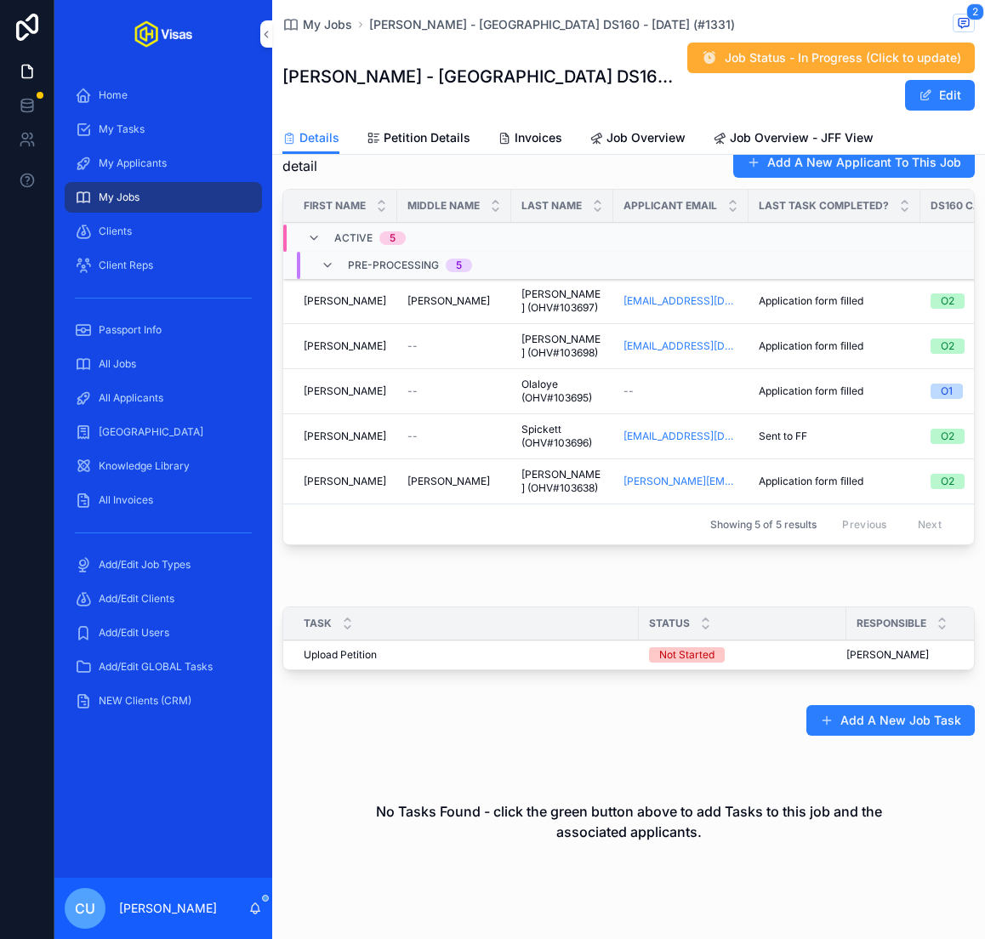
scroll to position [624, 0]
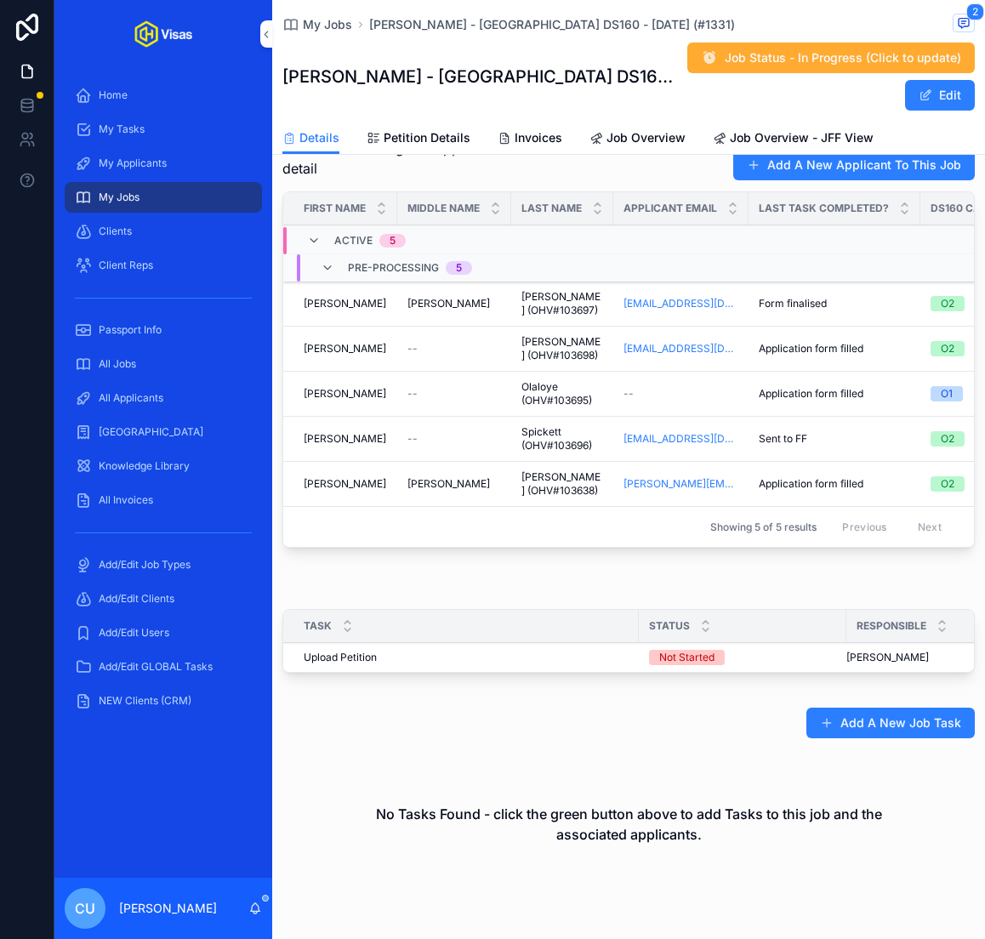
click at [377, 342] on div "[PERSON_NAME] [PERSON_NAME]" at bounding box center [345, 349] width 83 height 14
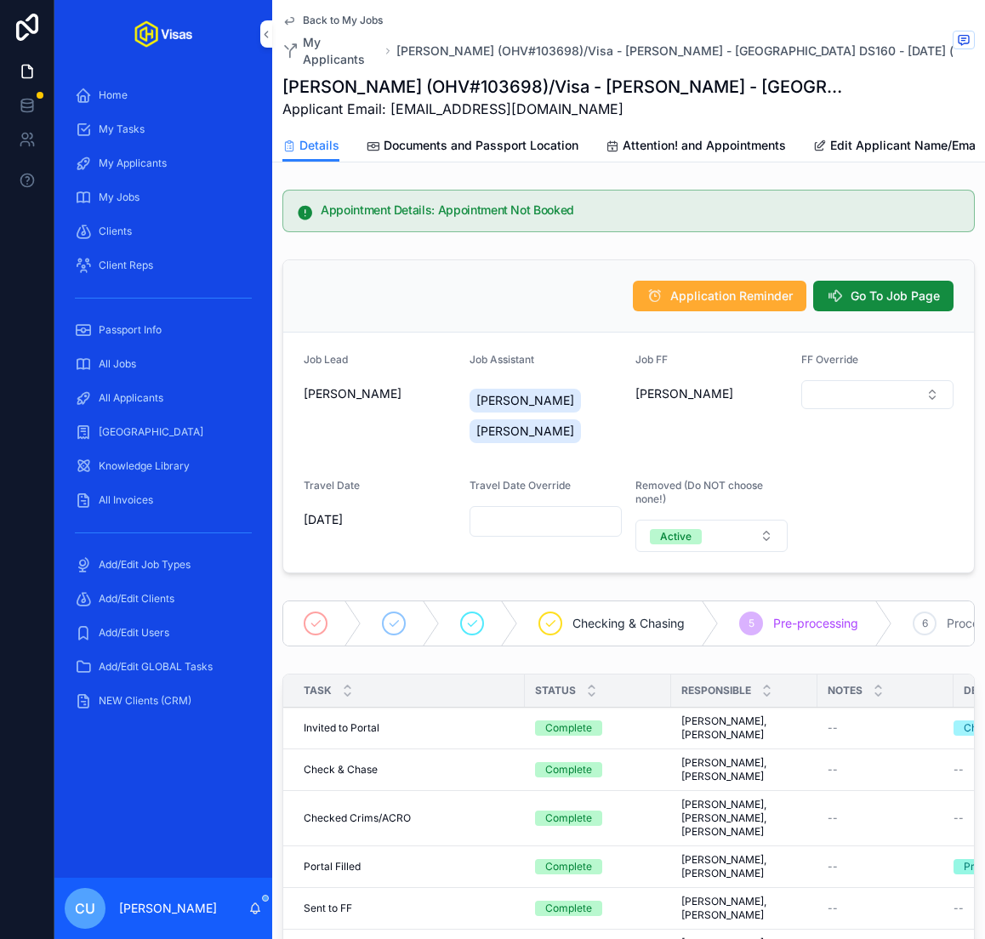
click at [471, 137] on span "Documents and Passport Location" at bounding box center [480, 145] width 195 height 17
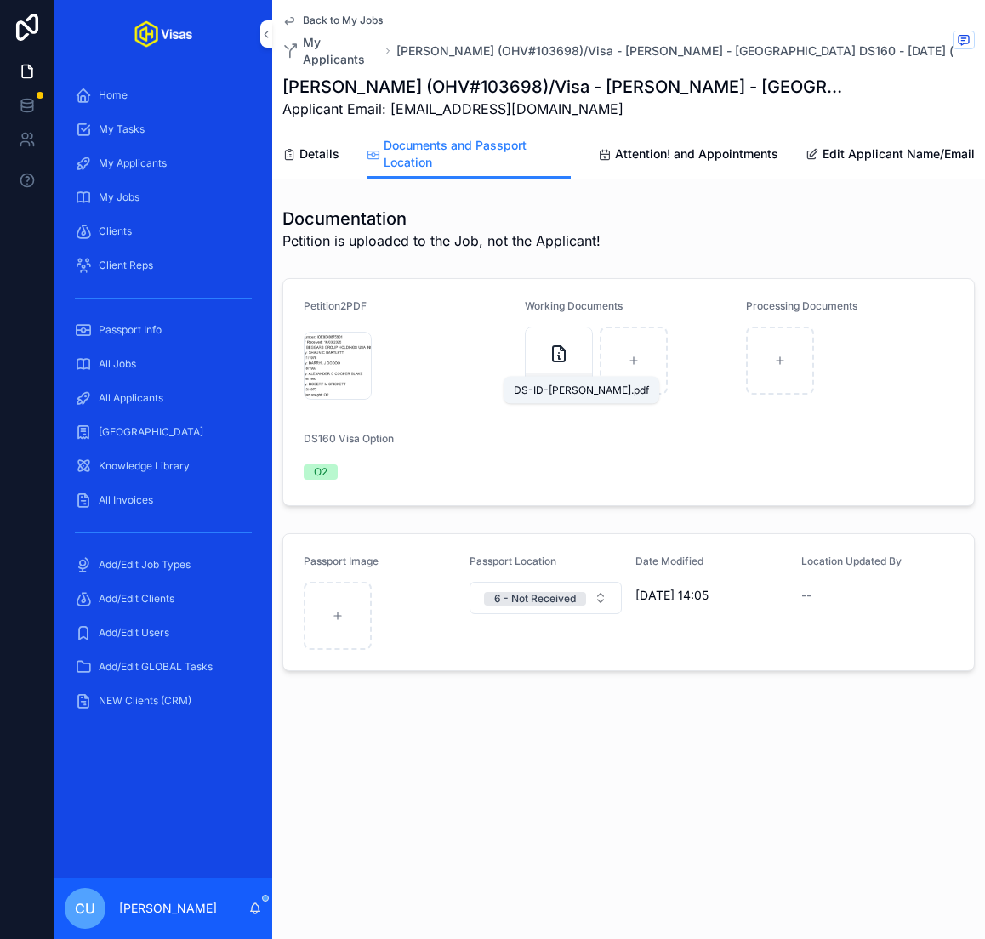
click at [540, 377] on span "DS-ID-[PERSON_NAME]" at bounding box center [550, 384] width 42 height 14
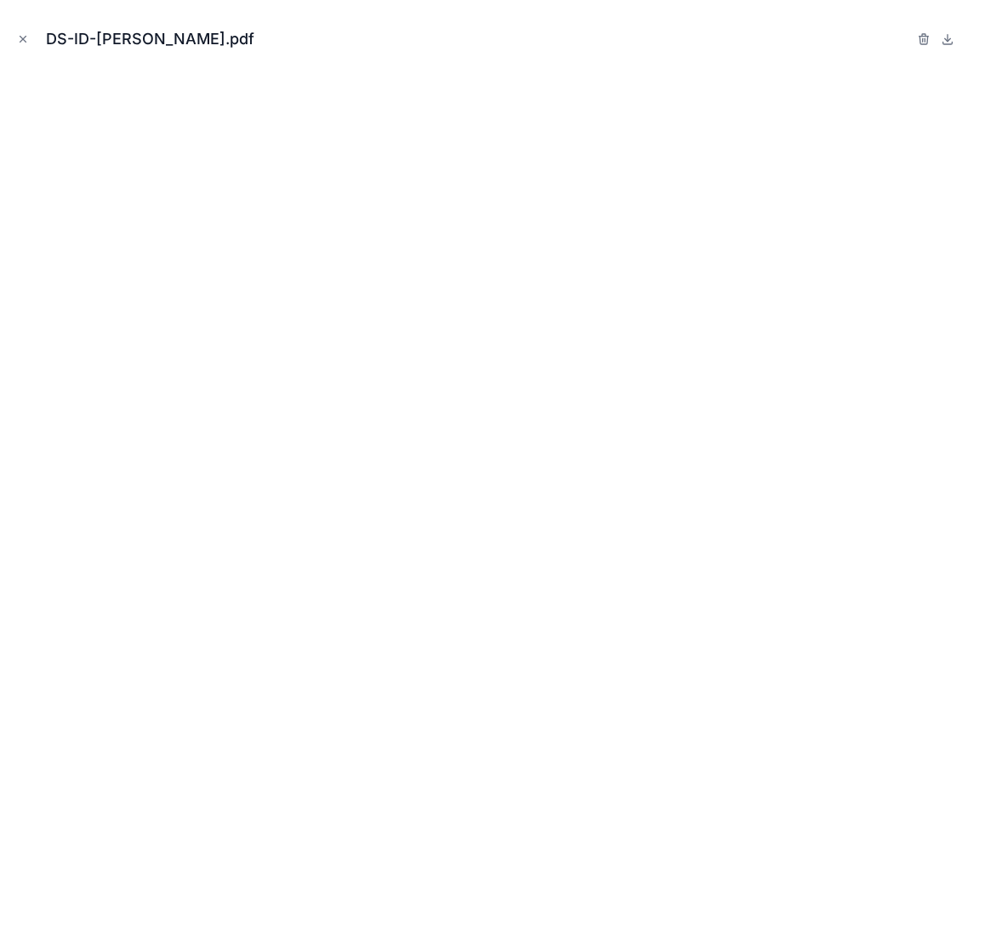
click at [22, 40] on icon "Close modal" at bounding box center [23, 39] width 12 height 12
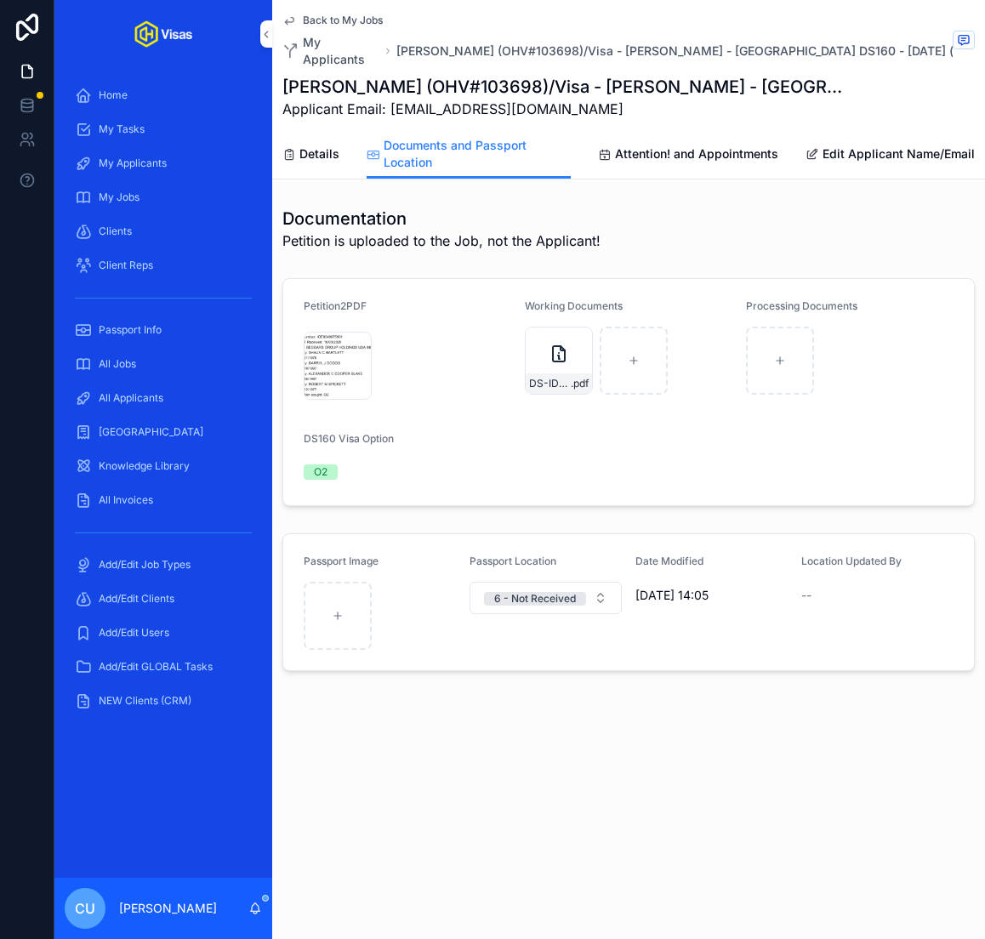
click at [319, 338] on div "Screenshot-2025-10-06-at-14.14.28 .png" at bounding box center [338, 366] width 68 height 68
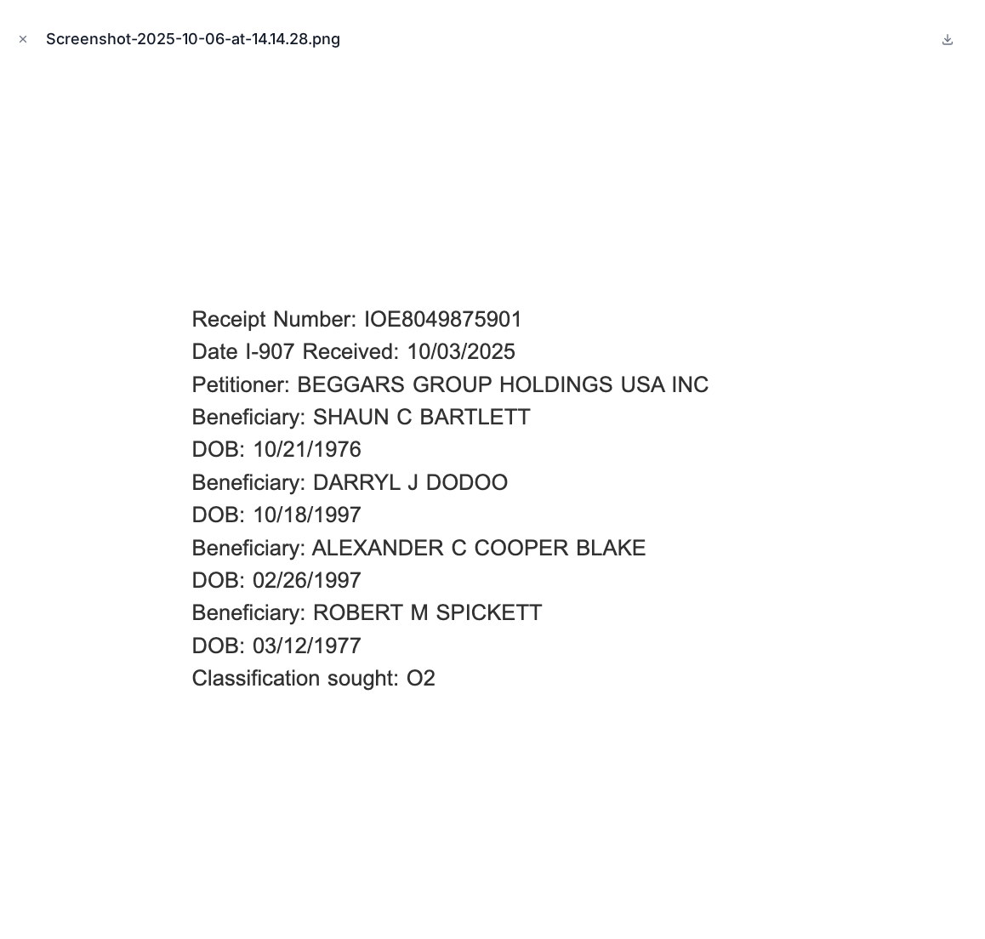
click at [21, 43] on icon "Close modal" at bounding box center [23, 39] width 12 height 12
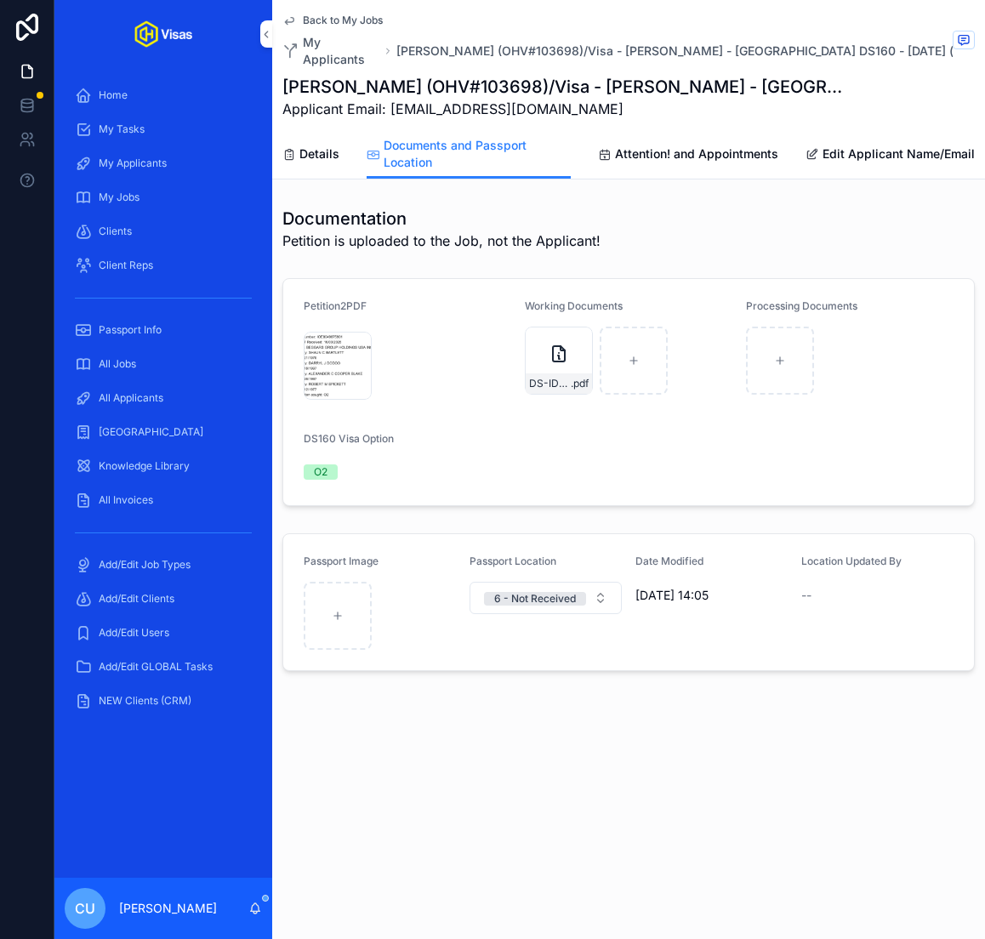
click at [323, 332] on div "Screenshot-2025-10-06-at-14.14.28 .png" at bounding box center [338, 366] width 68 height 68
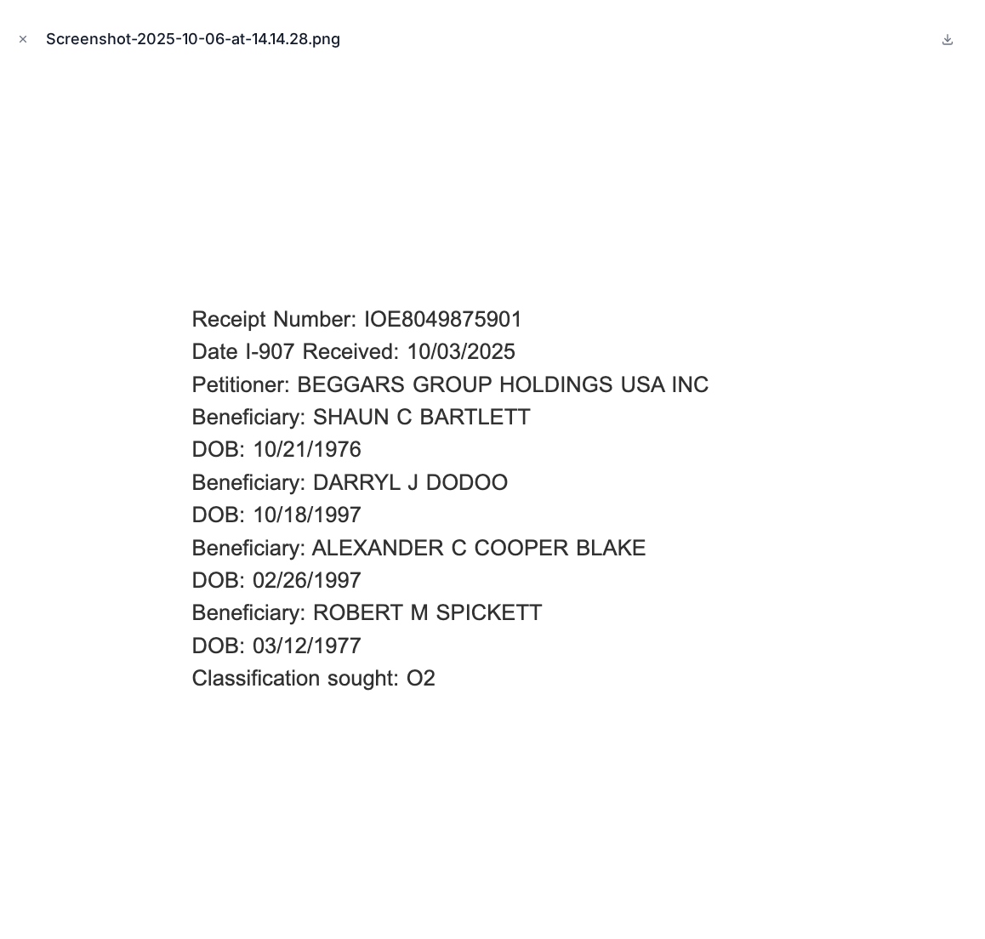
click at [22, 41] on icon "Close modal" at bounding box center [23, 39] width 12 height 12
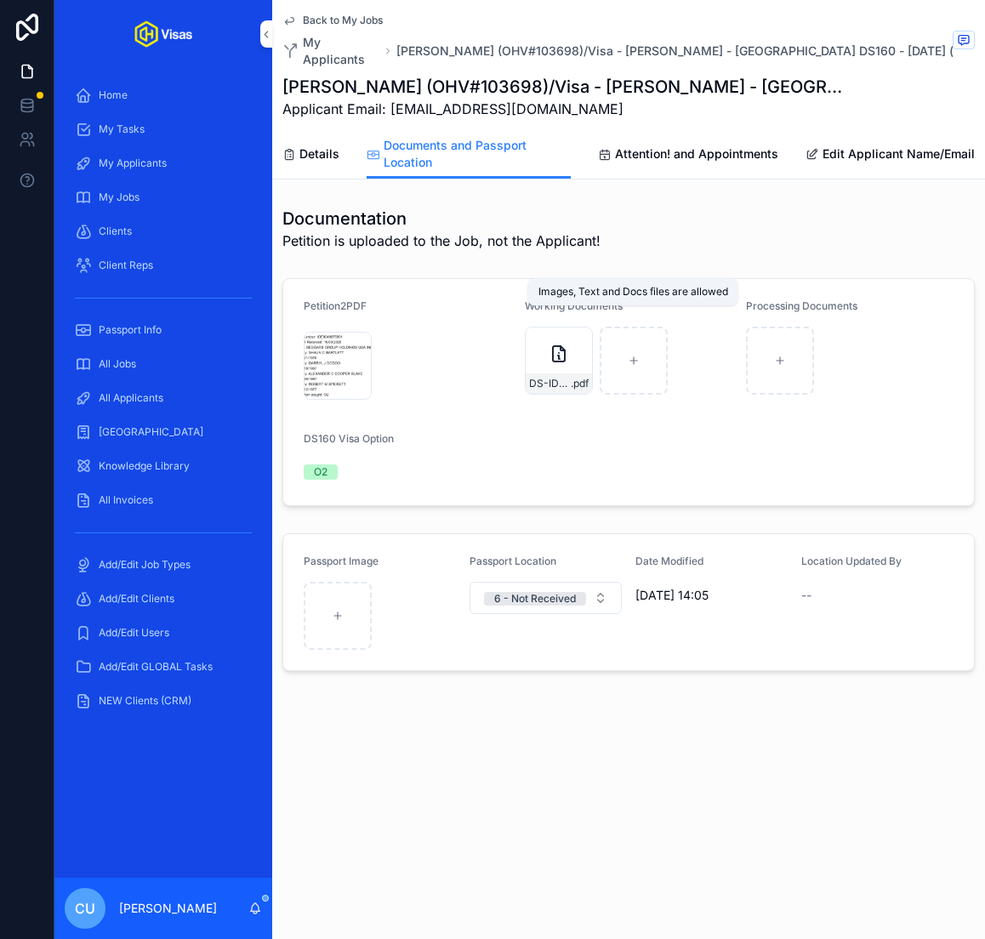
click at [632, 355] on icon "scrollable content" at bounding box center [633, 361] width 12 height 12
type input "**********"
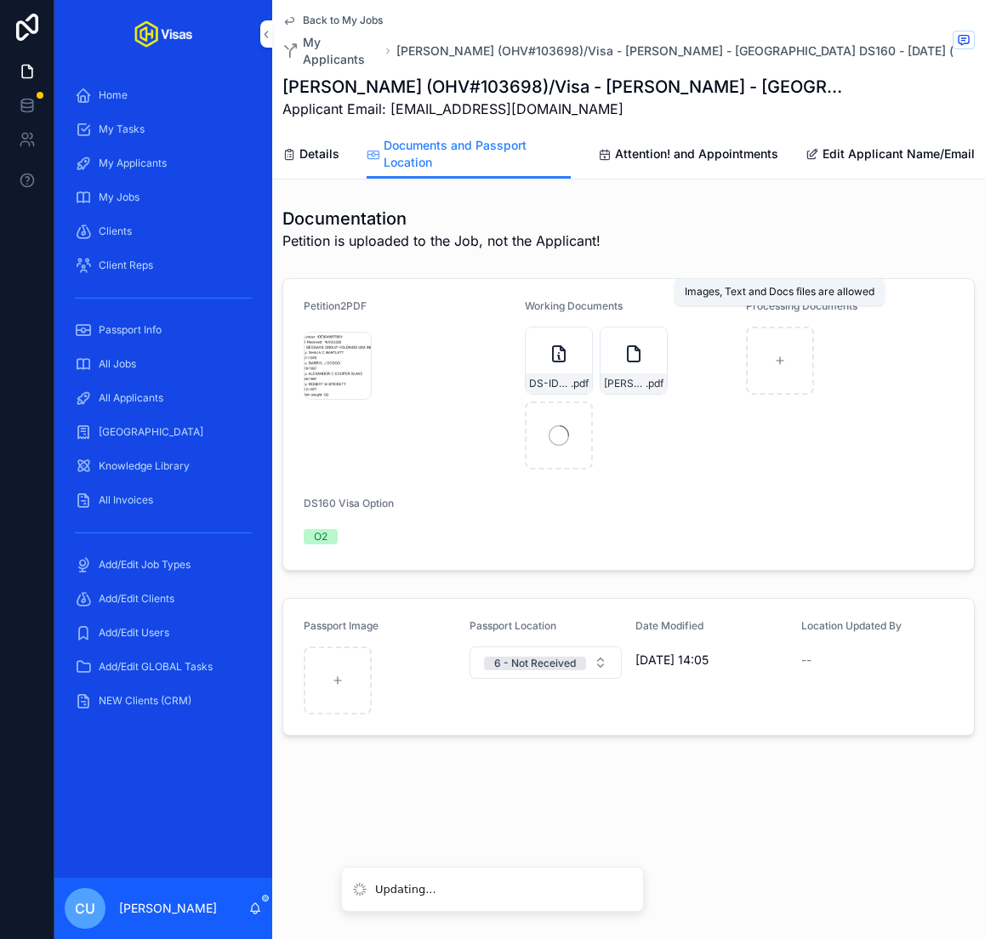
click at [784, 355] on icon "scrollable content" at bounding box center [780, 361] width 12 height 12
type input "**********"
click at [333, 145] on span "Details" at bounding box center [319, 153] width 40 height 17
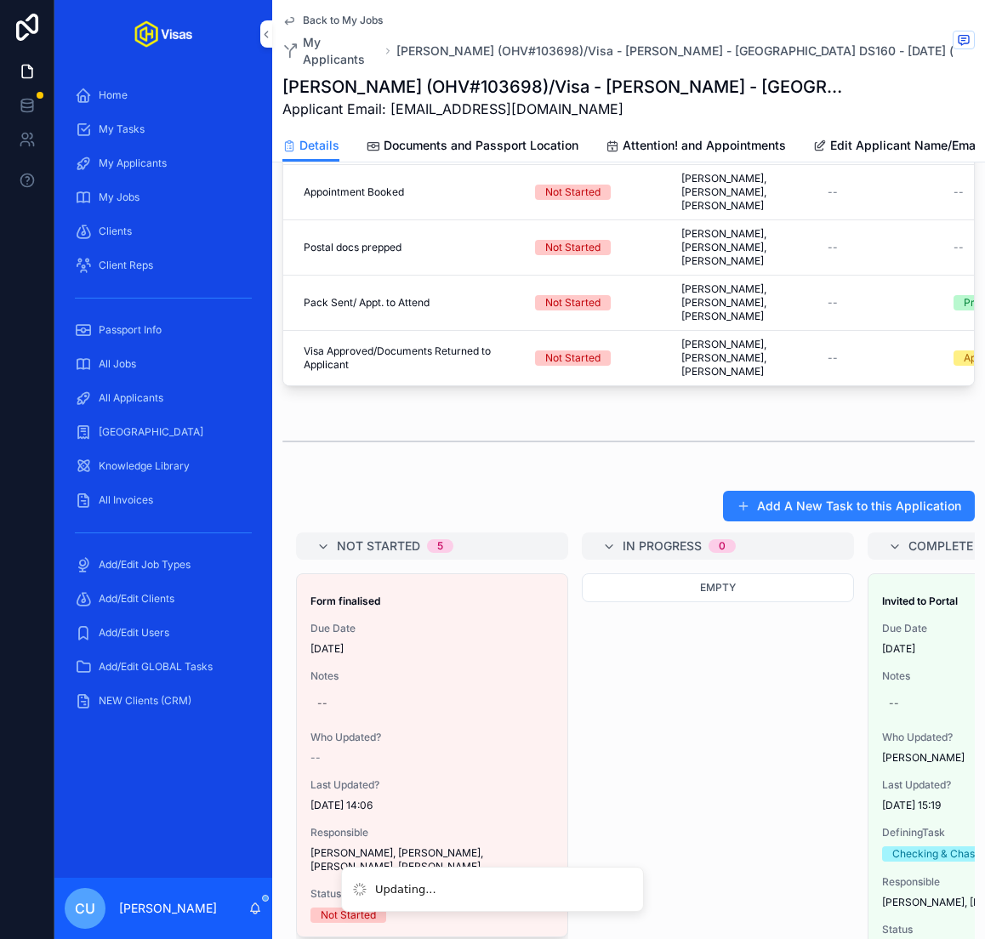
scroll to position [1007, 0]
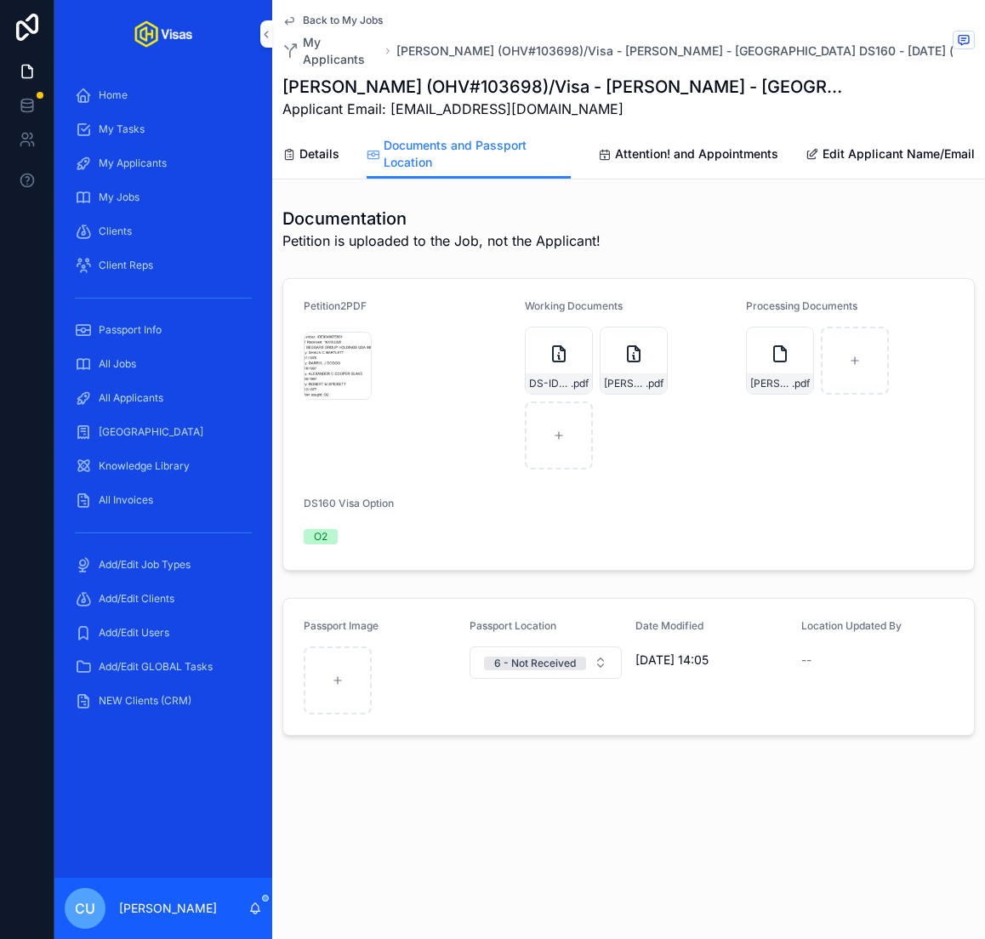
click at [332, 10] on div "Back to My Jobs My Applicants [PERSON_NAME] (OHV#103698)/Visa - [PERSON_NAME] -…" at bounding box center [628, 64] width 692 height 129
click at [326, 10] on div "Back to My Jobs My Applicants [PERSON_NAME] (OHV#103698)/Visa - [PERSON_NAME] -…" at bounding box center [628, 64] width 692 height 129
click at [317, 12] on div "Back to My Jobs My Applicants [PERSON_NAME] (OHV#103698)/Visa - [PERSON_NAME] -…" at bounding box center [628, 64] width 692 height 129
click at [317, 16] on span "Back to My Jobs" at bounding box center [343, 21] width 80 height 14
